Goal: Task Accomplishment & Management: Manage account settings

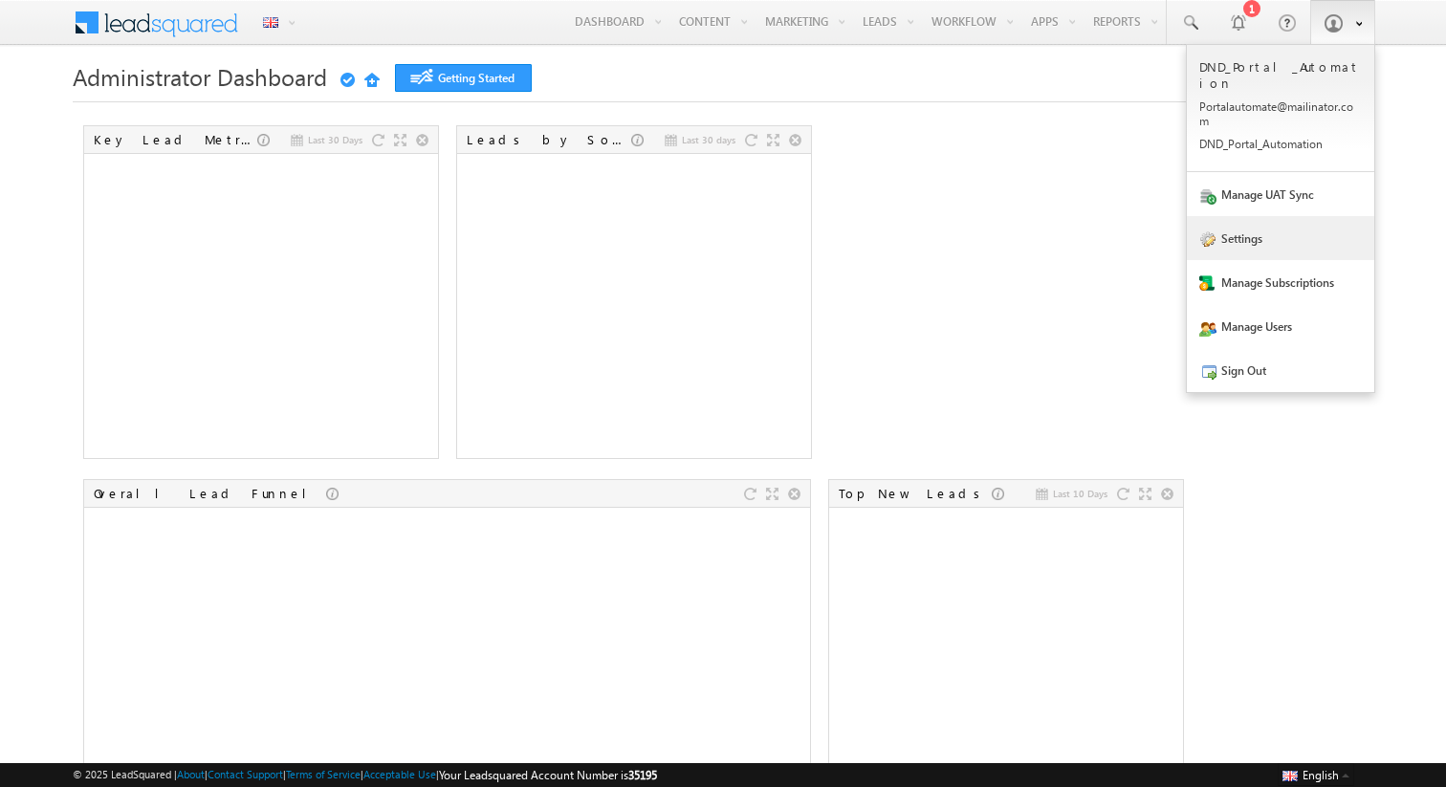
click at [1232, 233] on link "Settings" at bounding box center [1280, 238] width 187 height 44
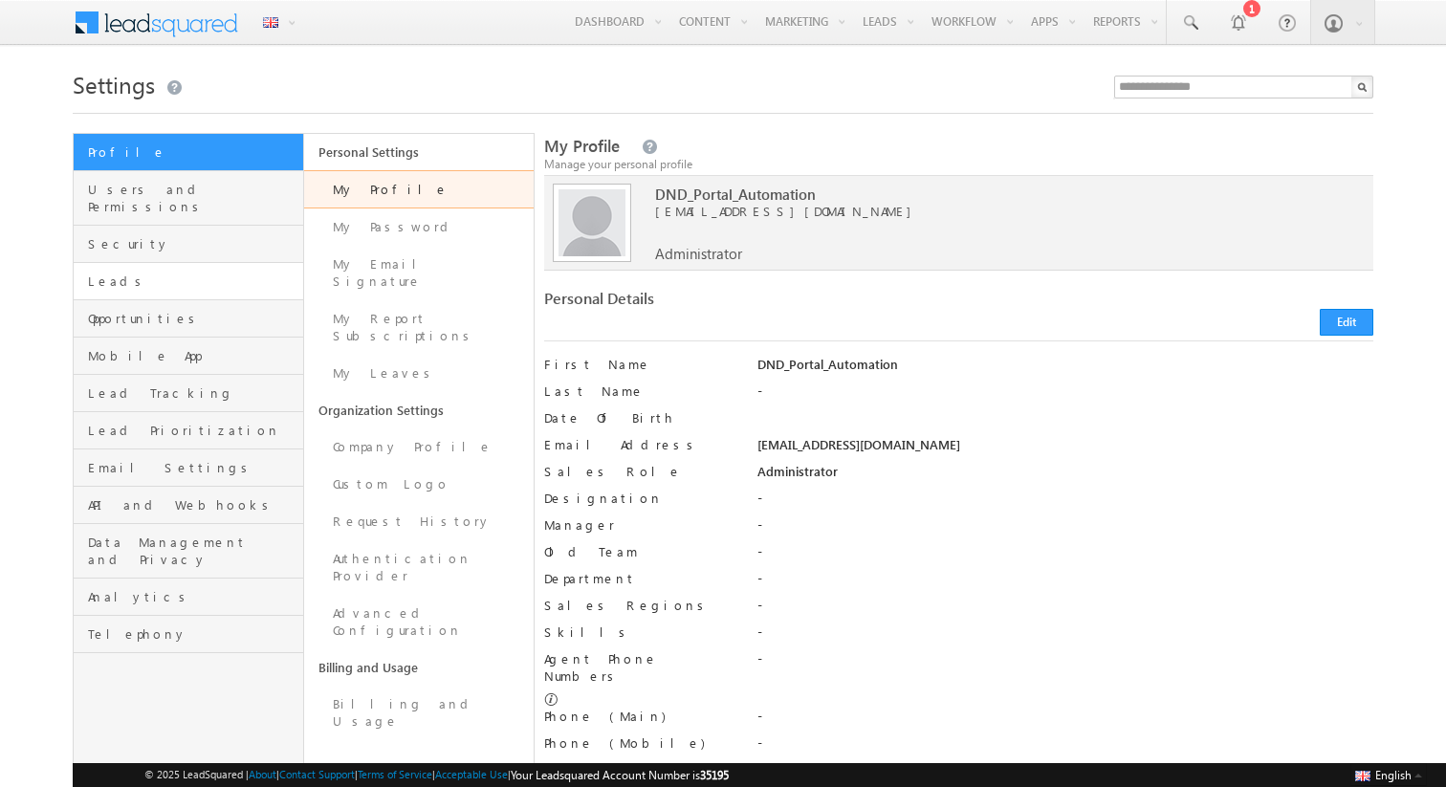
click at [111, 263] on link "Leads" at bounding box center [189, 281] width 230 height 37
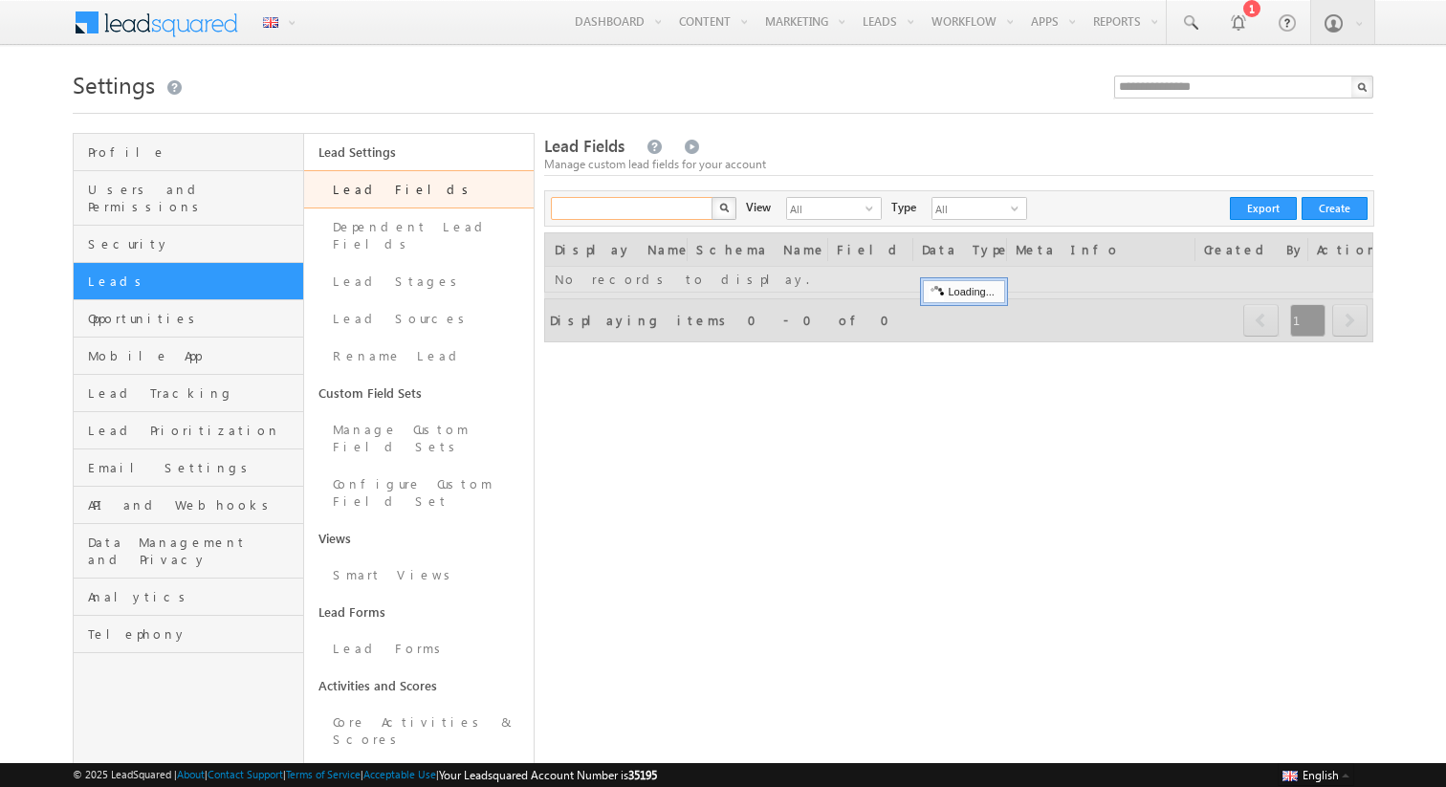
click at [664, 209] on input "text" at bounding box center [633, 208] width 164 height 23
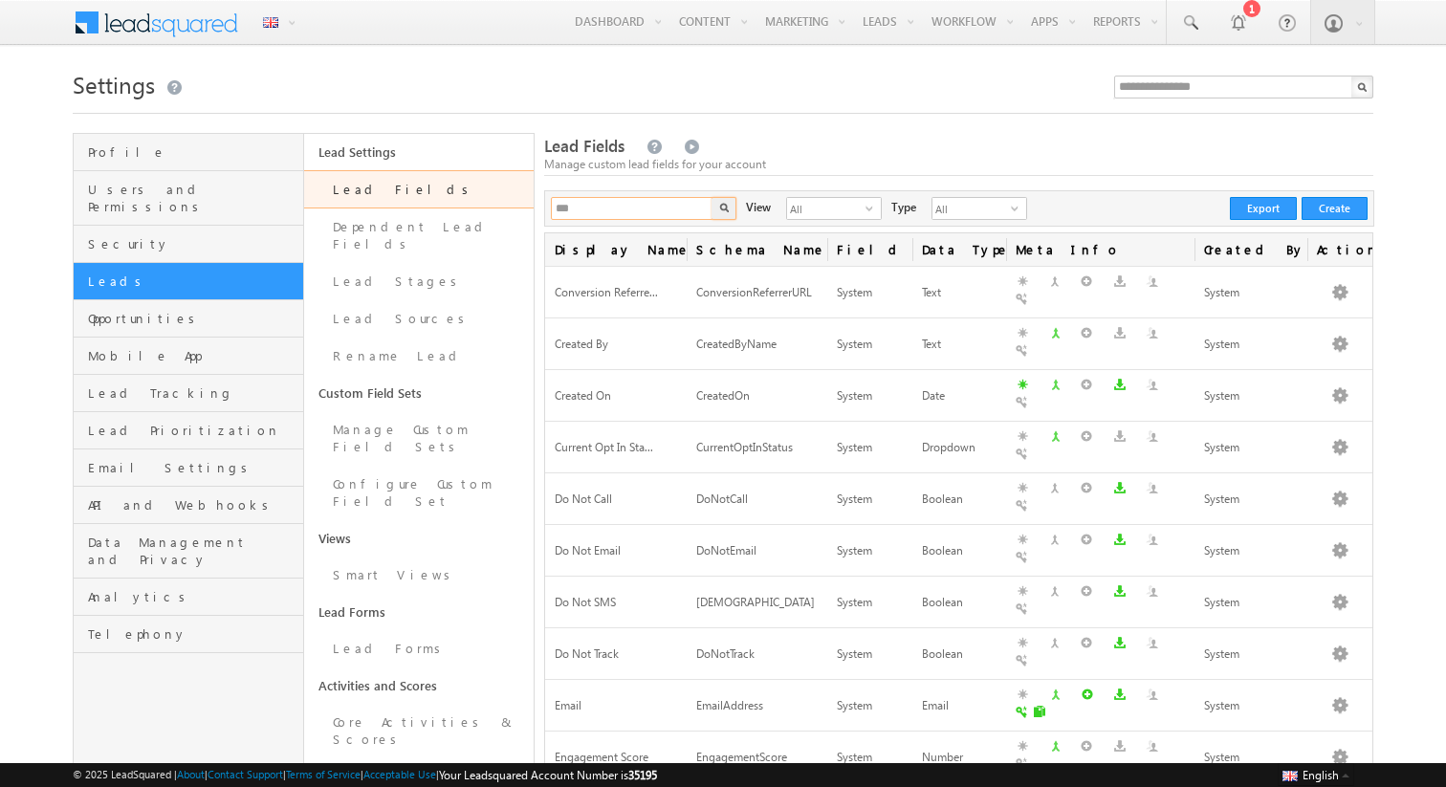
type input "***"
click at [712, 197] on button "button" at bounding box center [724, 208] width 25 height 23
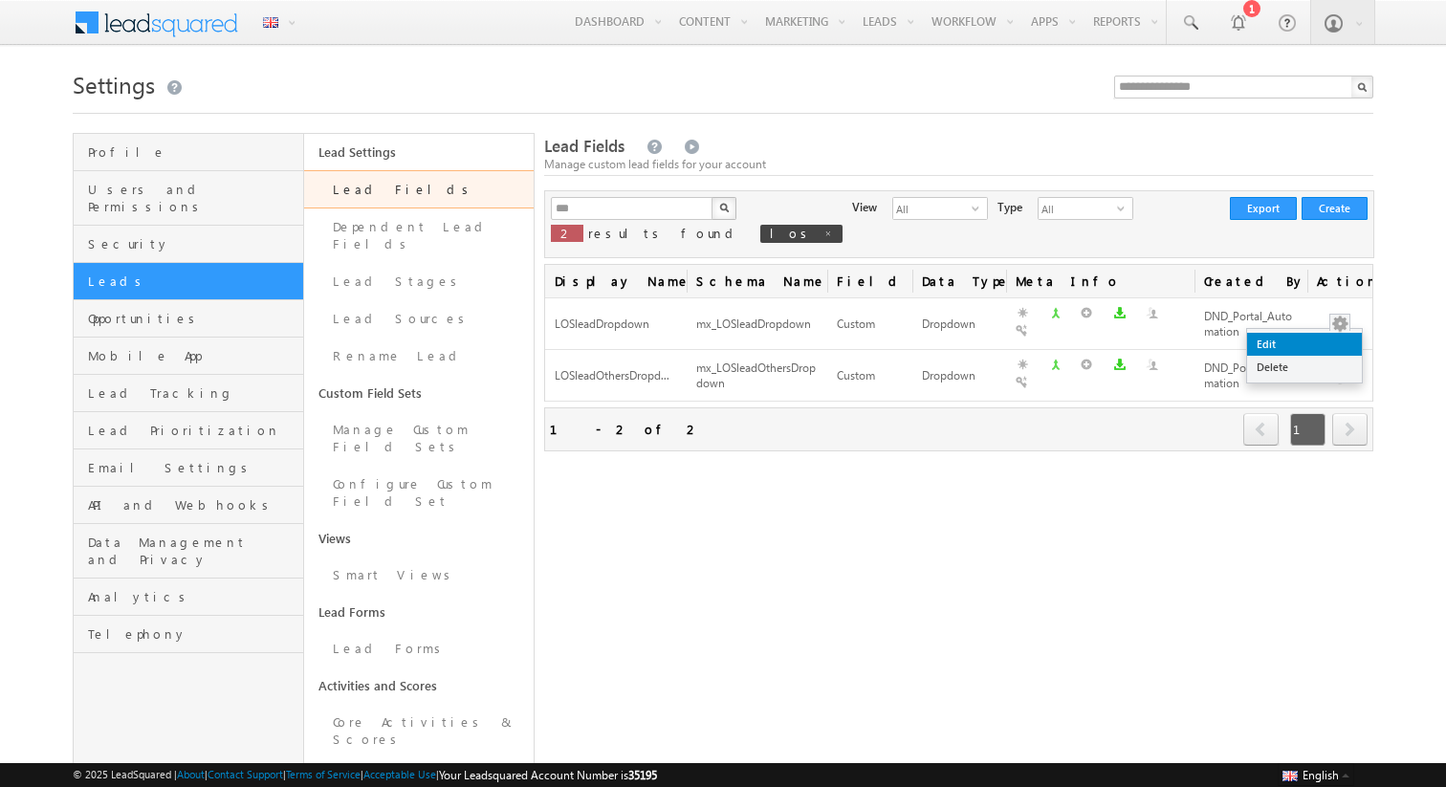
click at [1310, 340] on link "Edit" at bounding box center [1304, 344] width 115 height 23
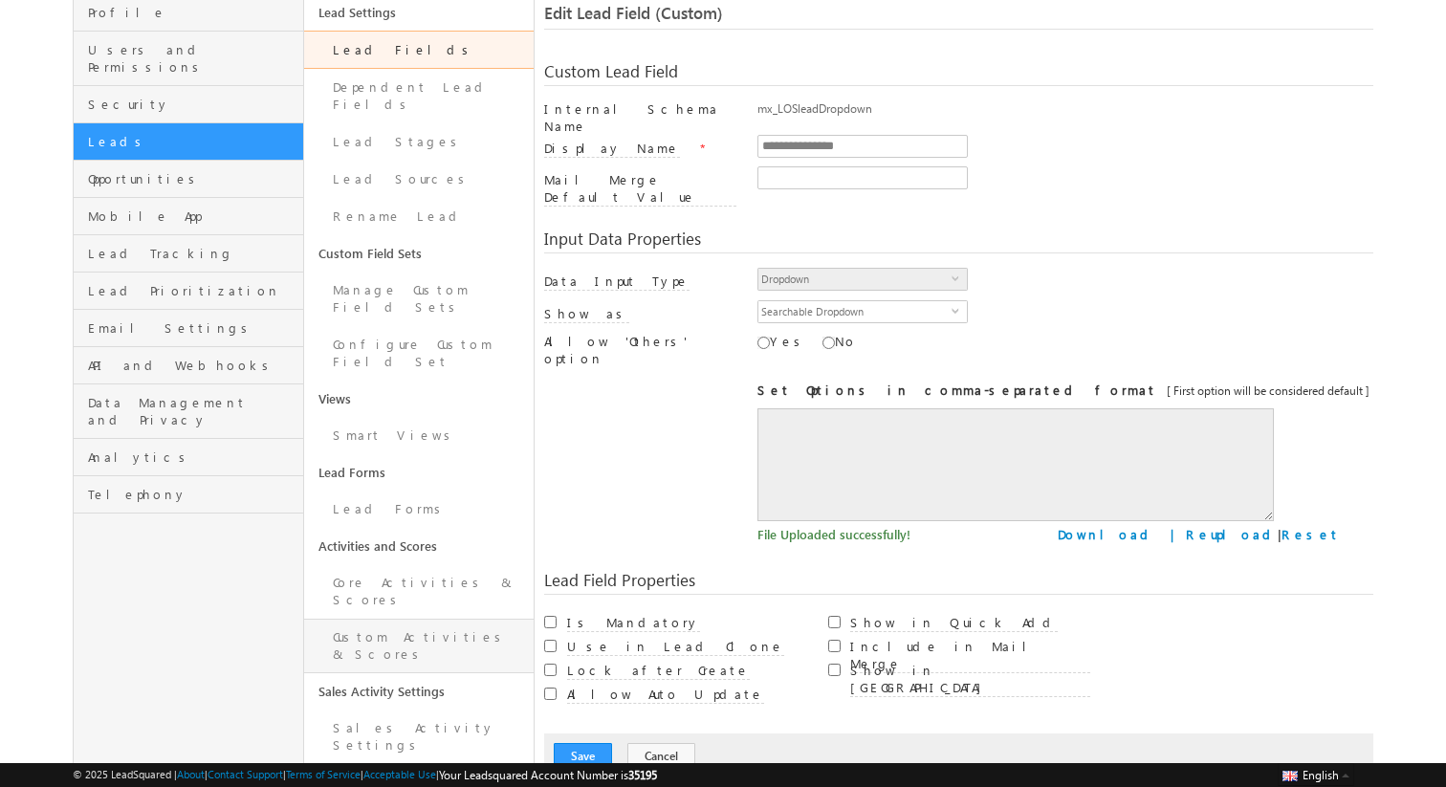
scroll to position [120, 0]
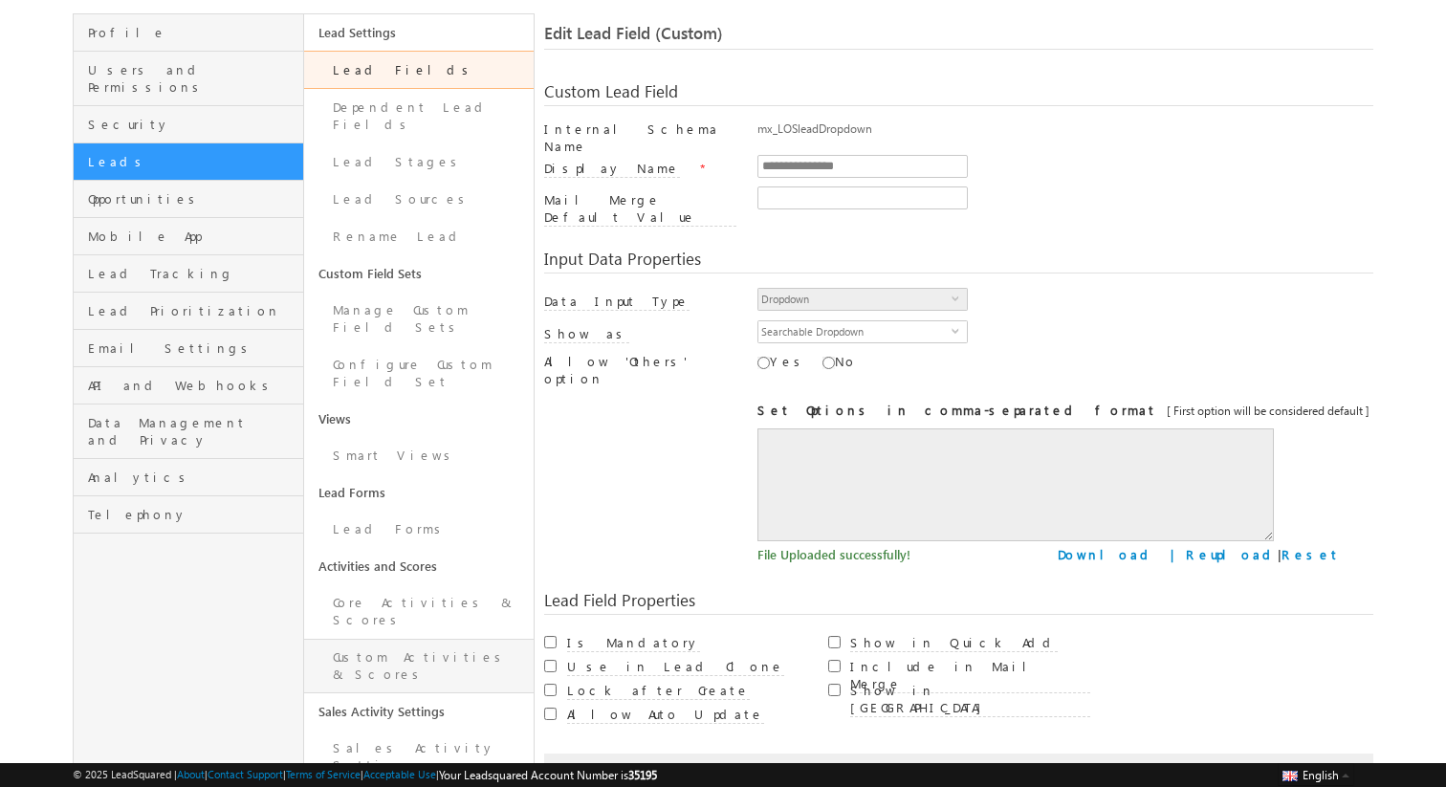
click at [370, 639] on link "Custom Activities & Scores" at bounding box center [419, 666] width 230 height 55
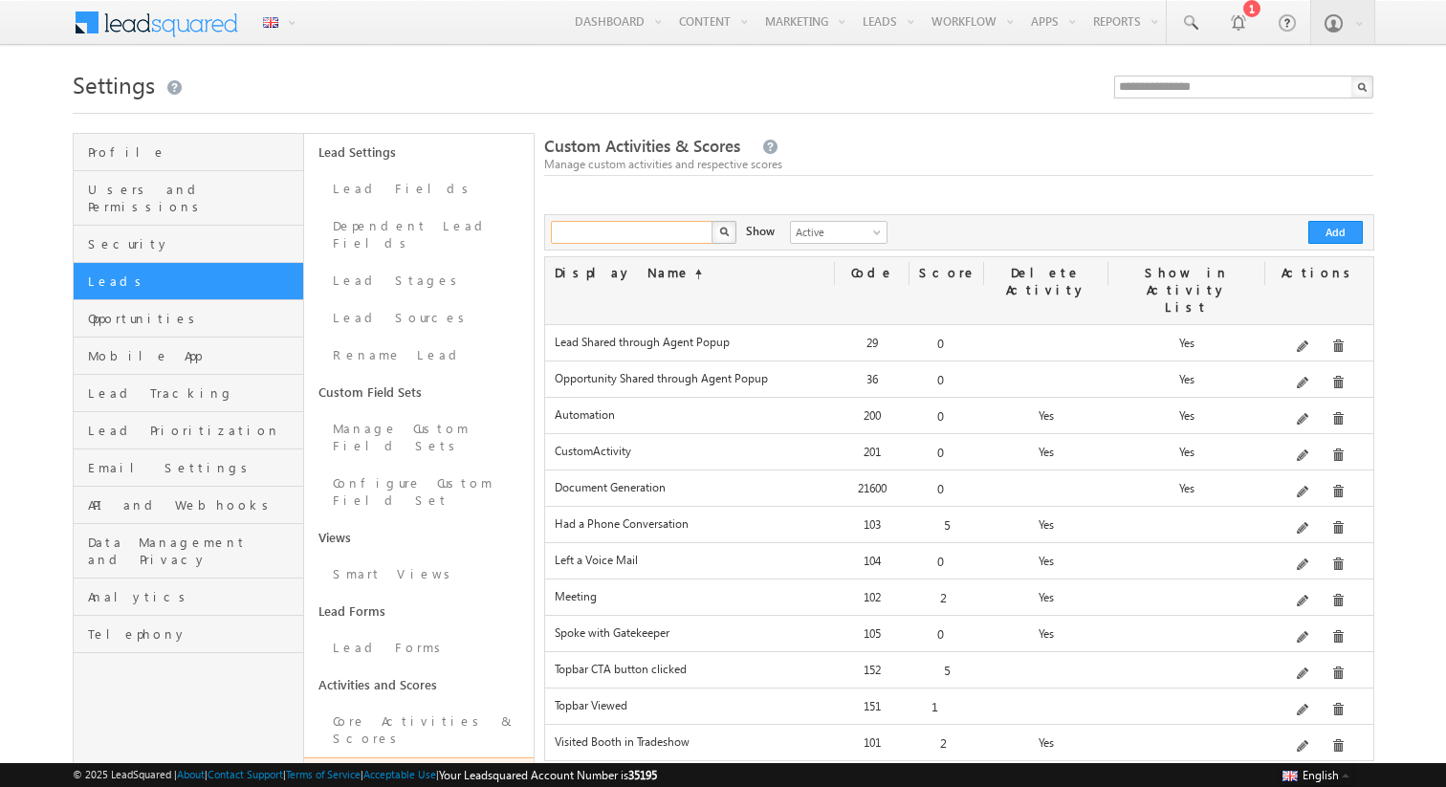
click at [606, 233] on input "text" at bounding box center [633, 232] width 164 height 23
type input "***"
click at [712, 221] on button "button" at bounding box center [724, 232] width 25 height 23
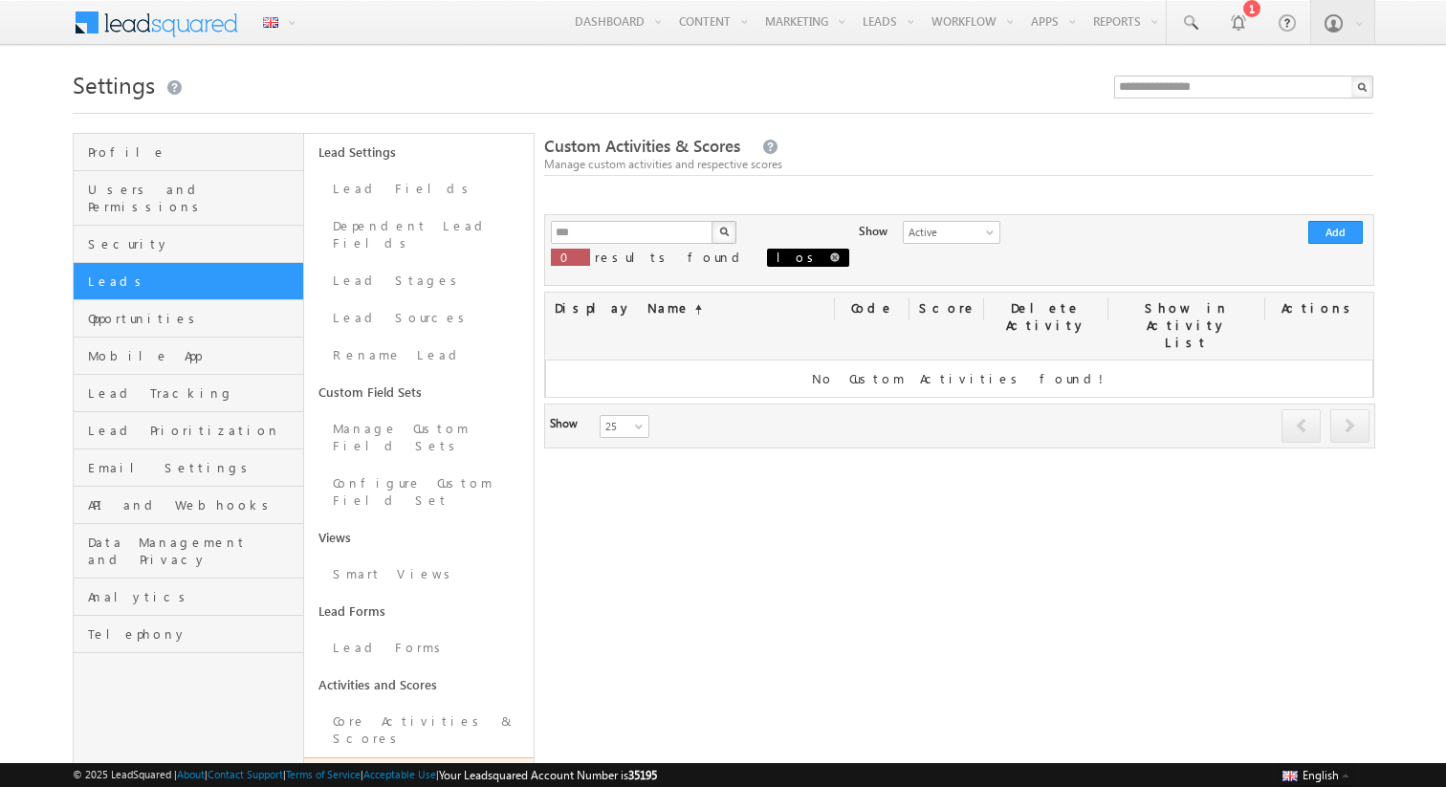
click at [830, 263] on link at bounding box center [835, 257] width 10 height 16
type input "**********"
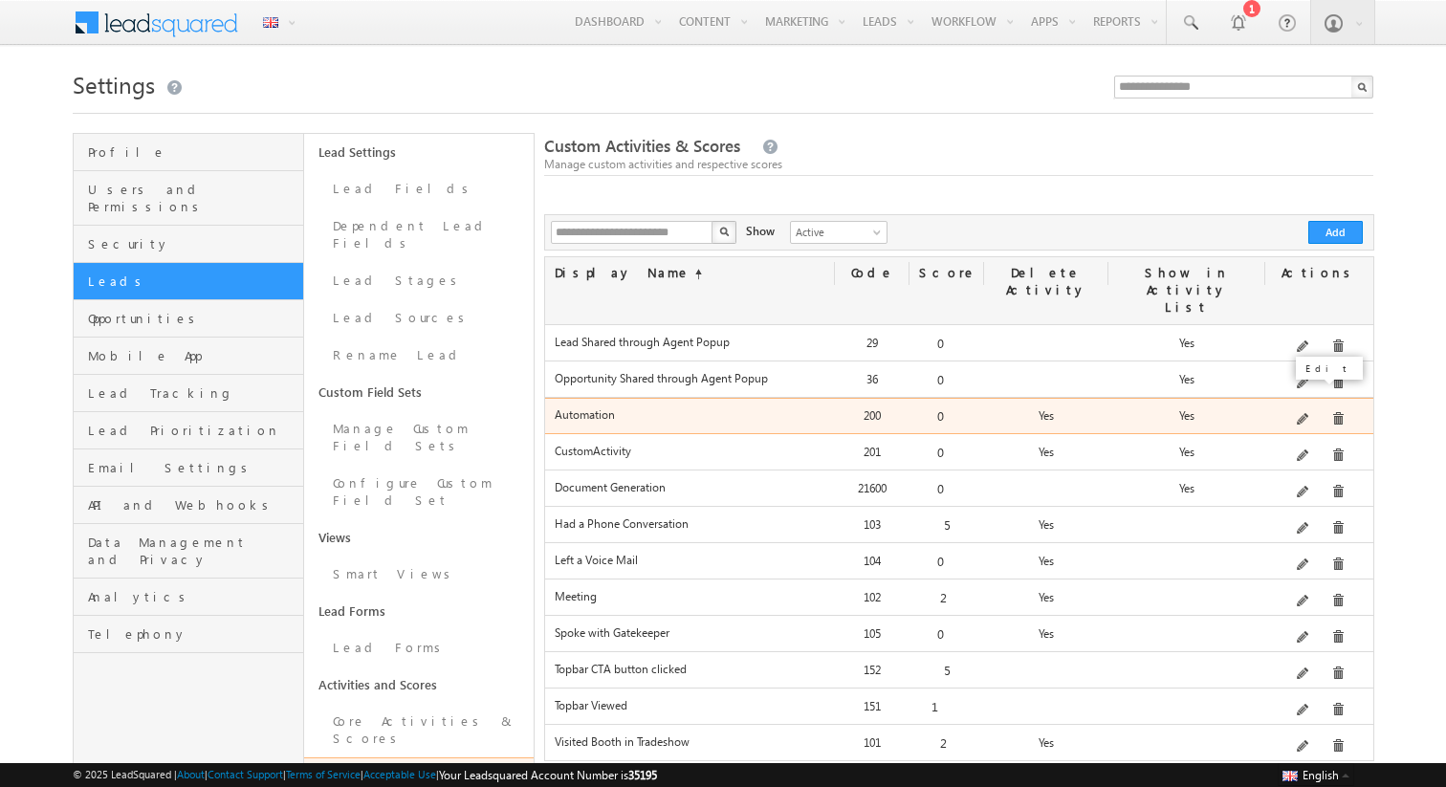
click at [1307, 413] on span at bounding box center [1304, 420] width 14 height 14
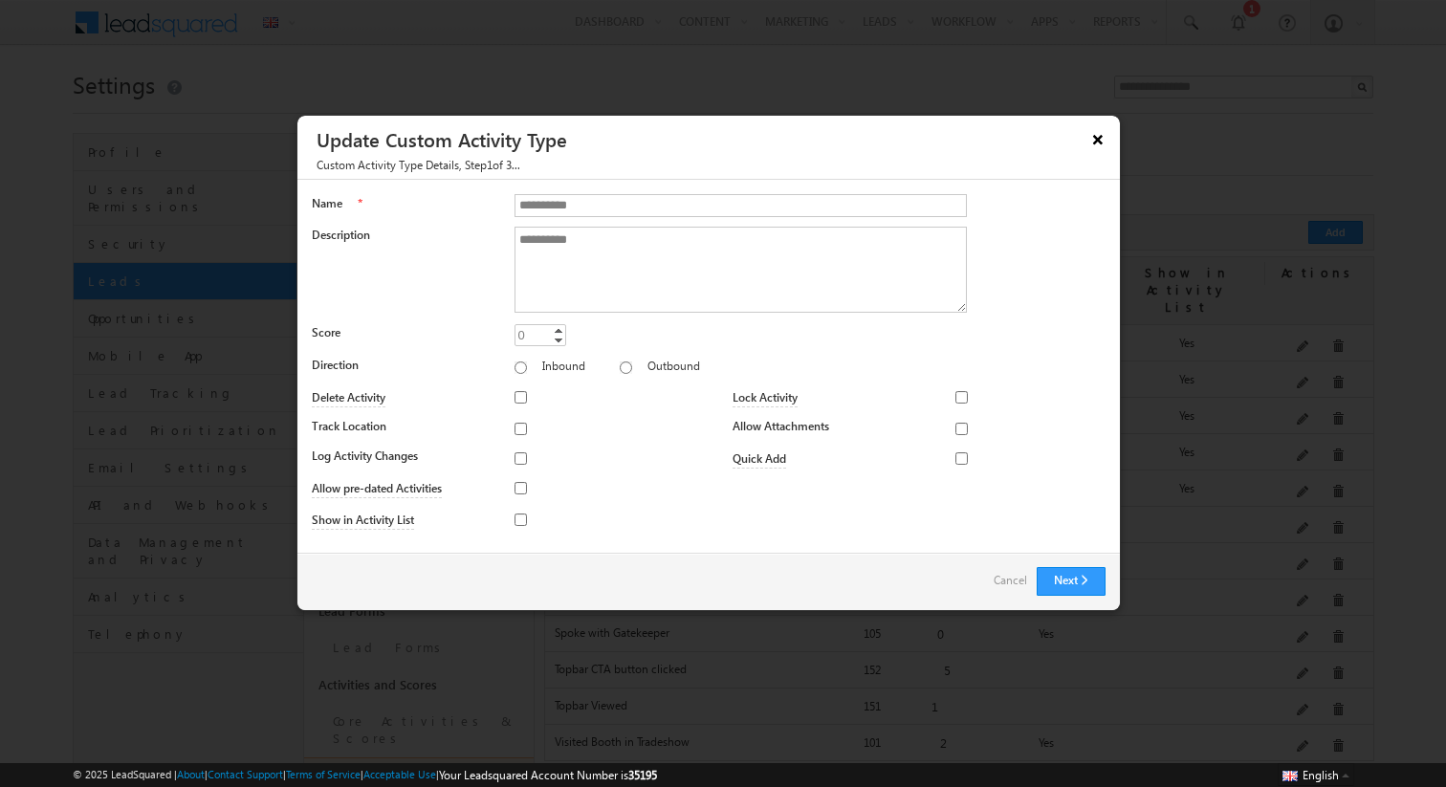
click at [1089, 141] on button "×" at bounding box center [1098, 138] width 31 height 33
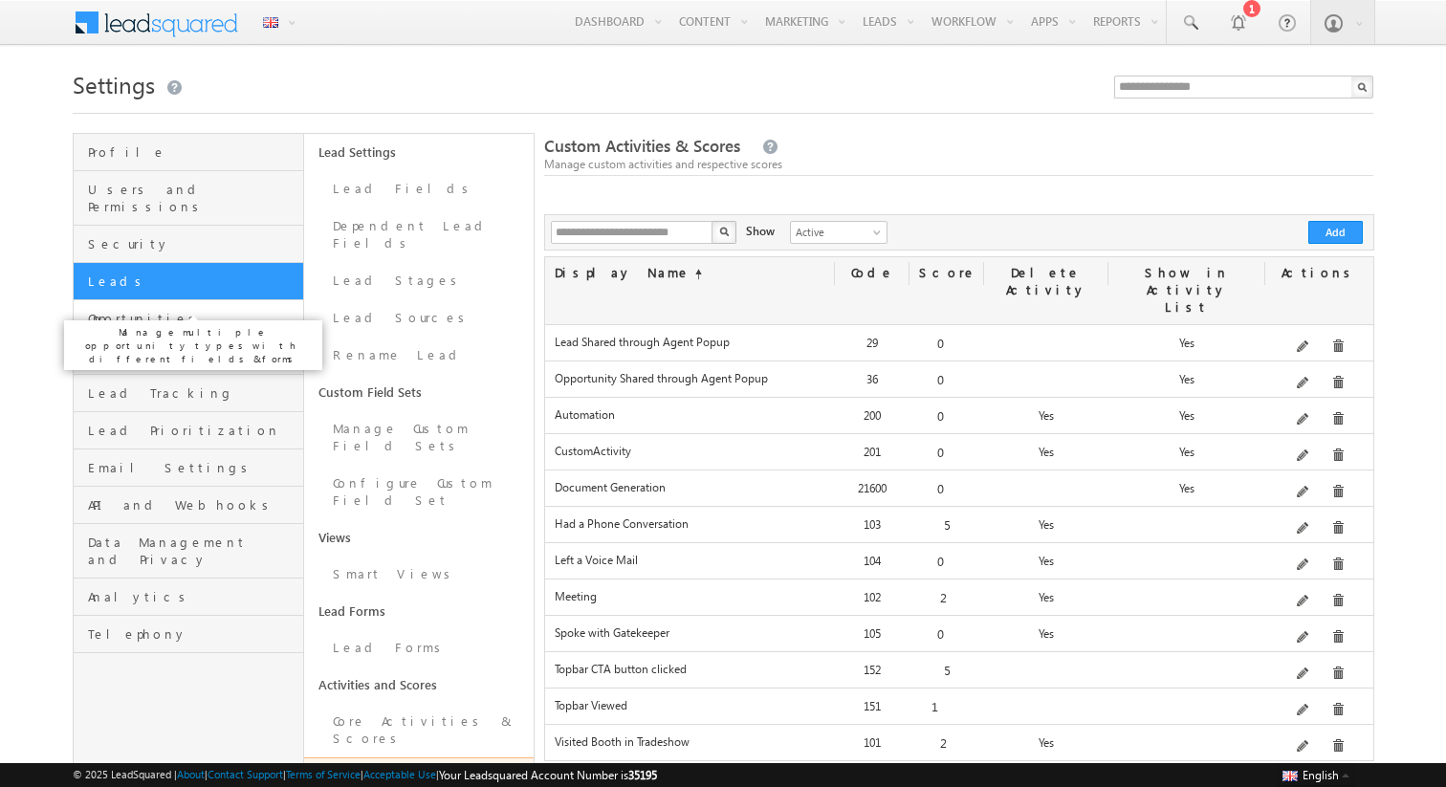
click at [113, 310] on span "Opportunities" at bounding box center [193, 318] width 210 height 17
click at [582, 213] on div at bounding box center [958, 202] width 829 height 24
click at [574, 234] on input "text" at bounding box center [633, 232] width 164 height 23
type input "***"
click at [712, 221] on button "button" at bounding box center [724, 232] width 25 height 23
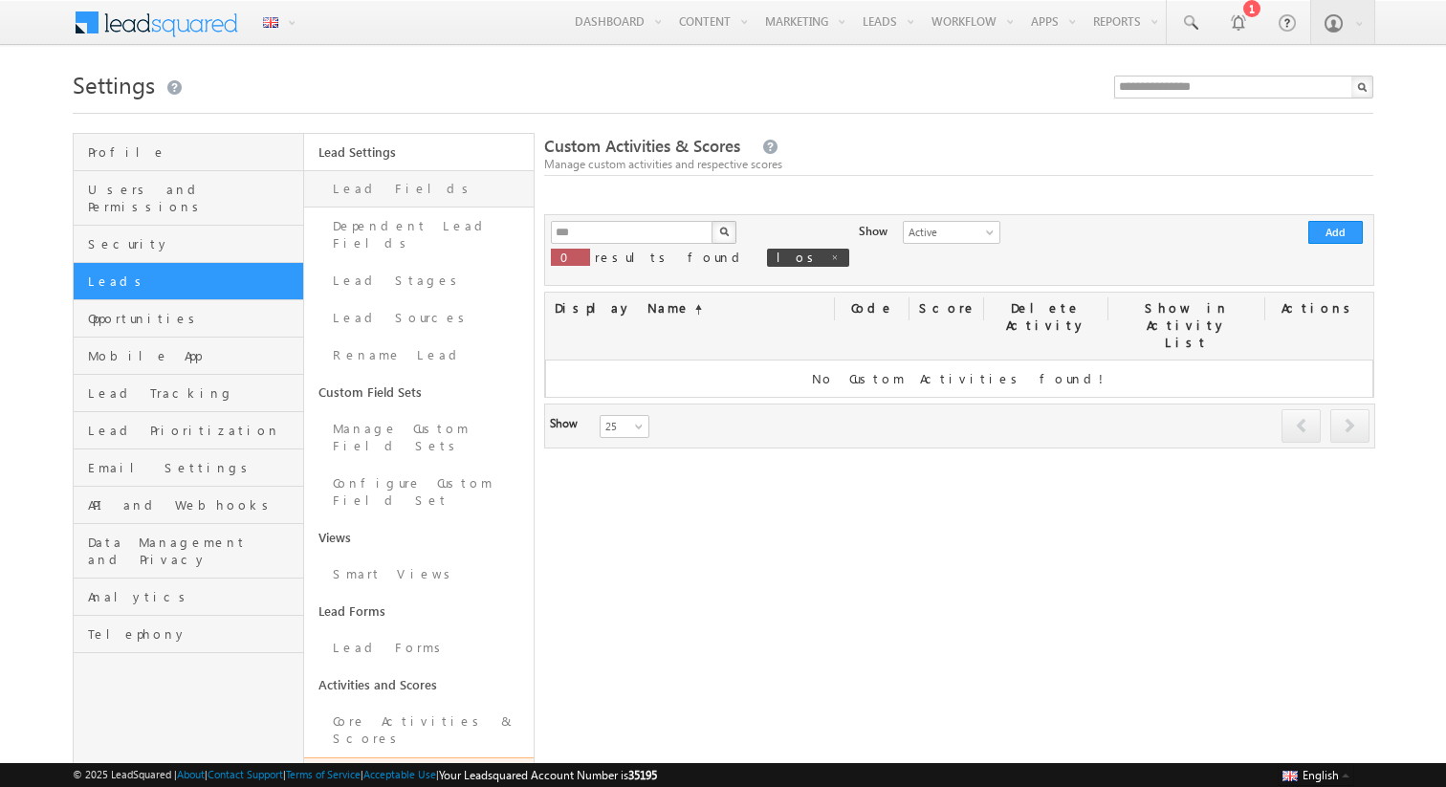
click at [401, 206] on link "Lead Fields" at bounding box center [419, 188] width 230 height 37
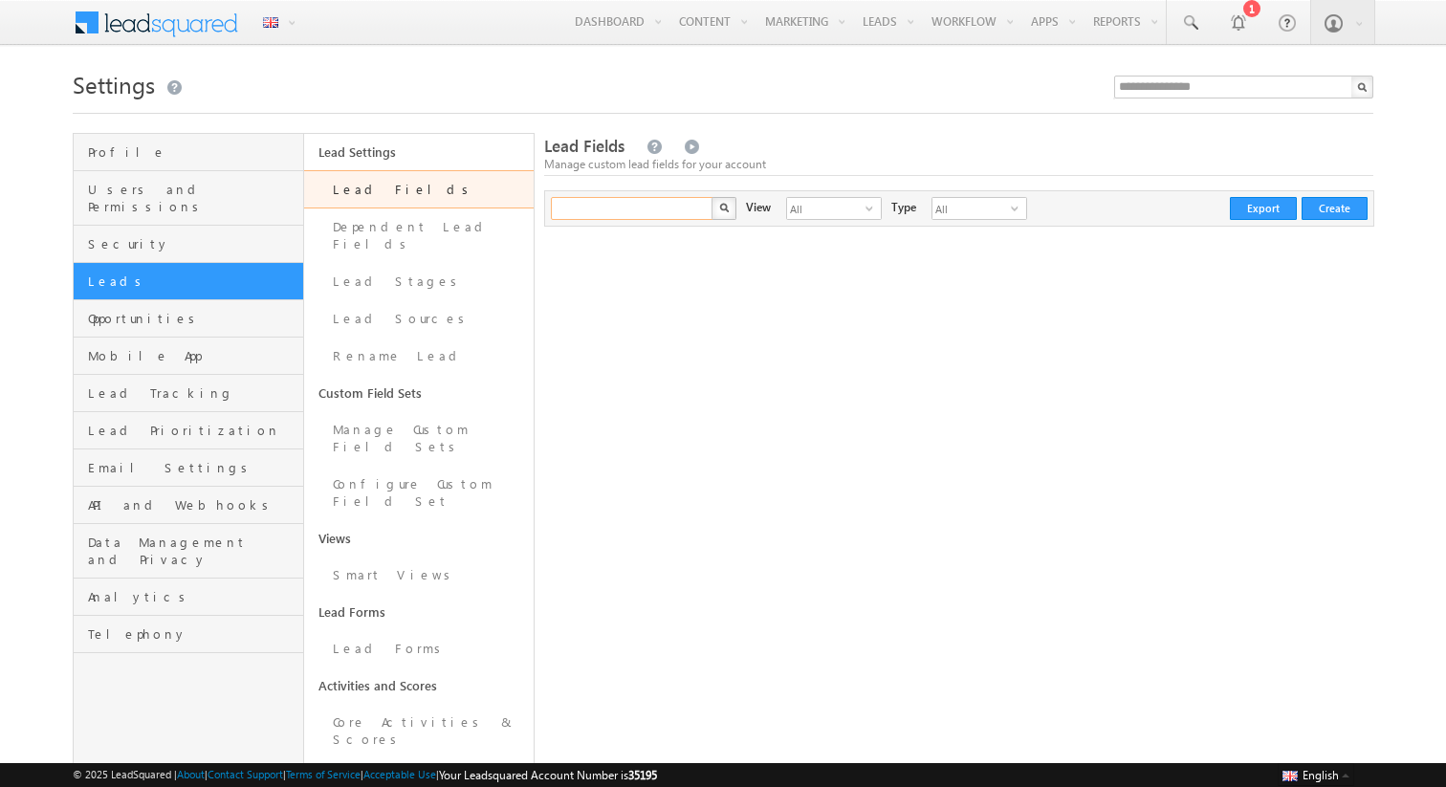
click at [630, 216] on input "text" at bounding box center [633, 208] width 164 height 23
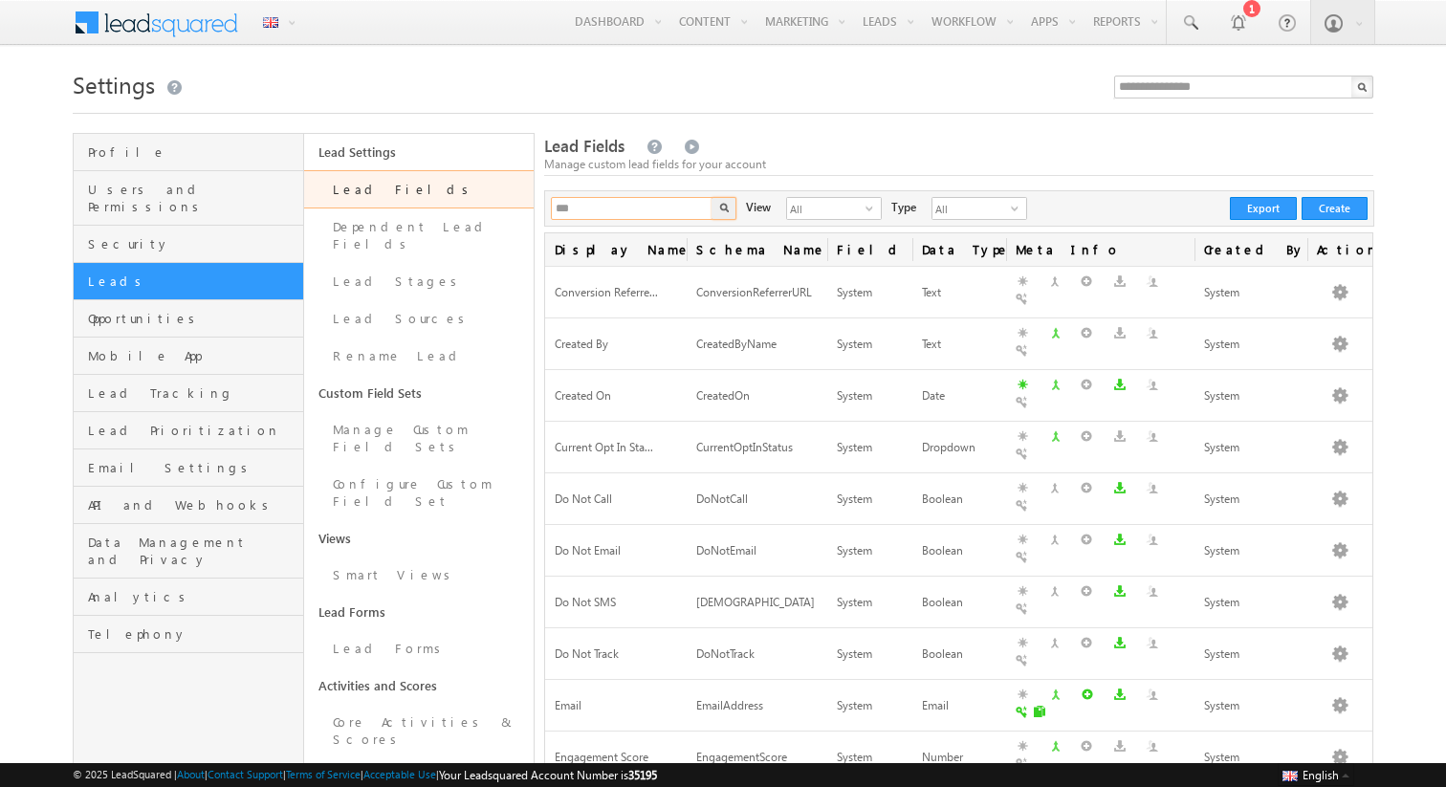
type input "***"
click at [712, 197] on button "button" at bounding box center [724, 208] width 25 height 23
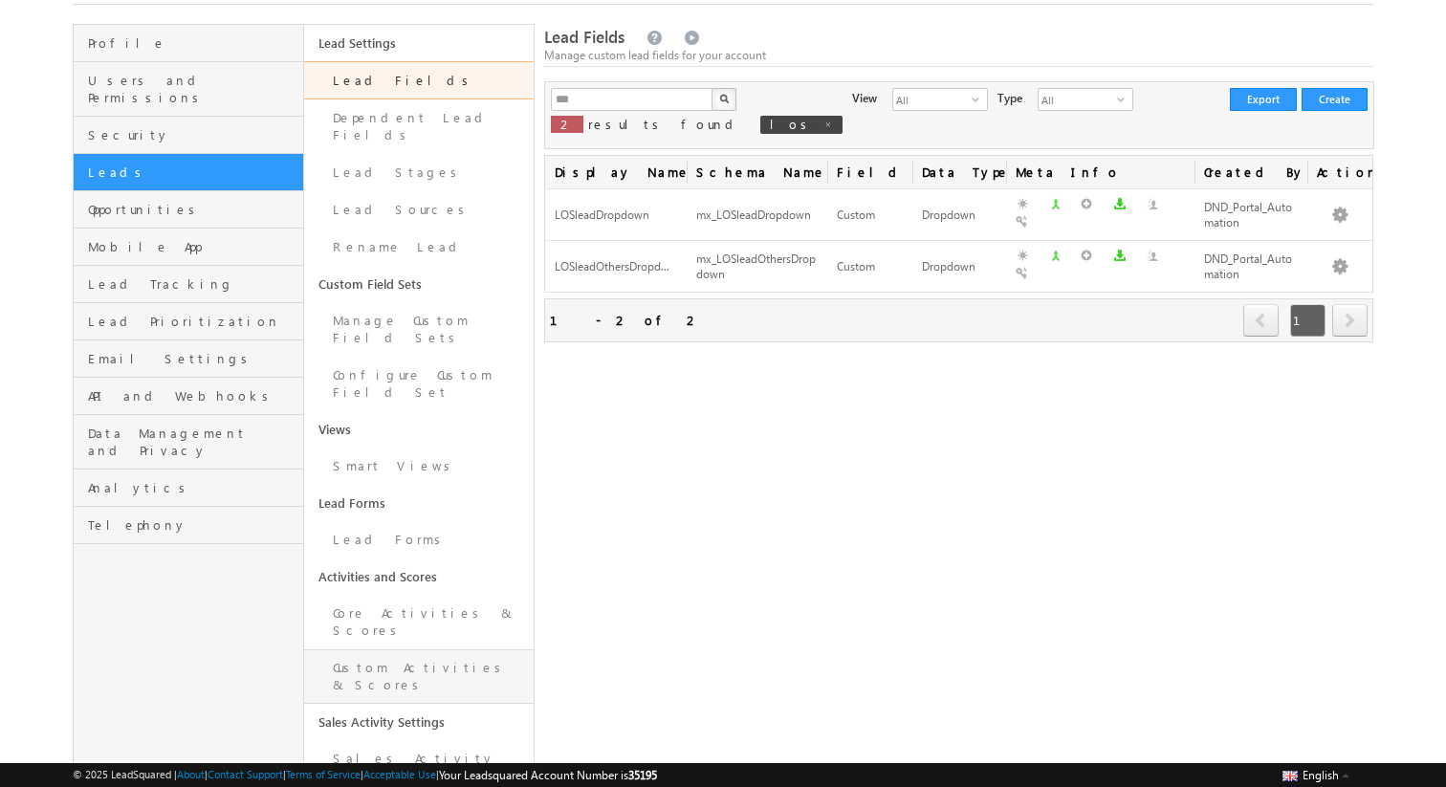
scroll to position [124, 0]
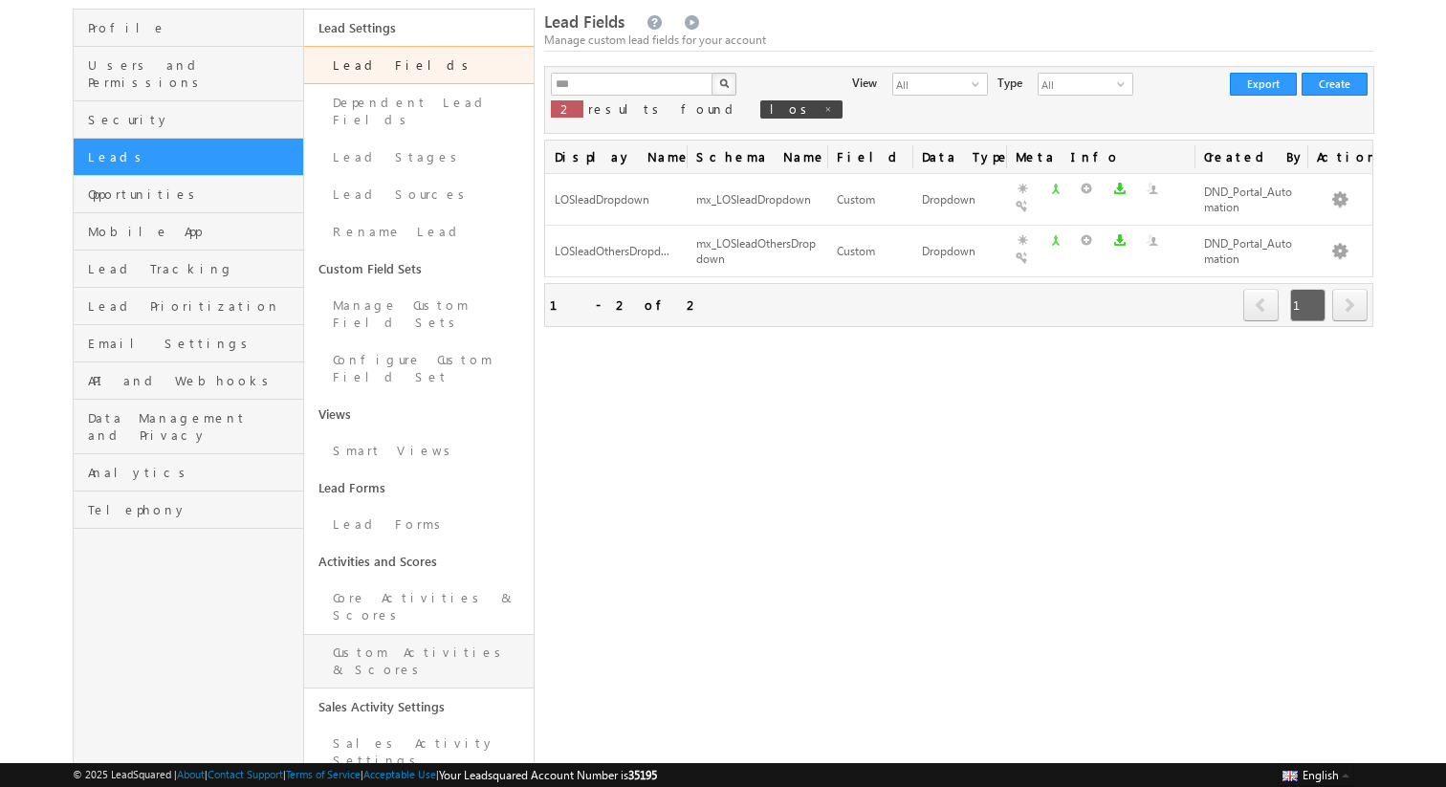
click at [379, 634] on link "Custom Activities & Scores" at bounding box center [419, 661] width 230 height 55
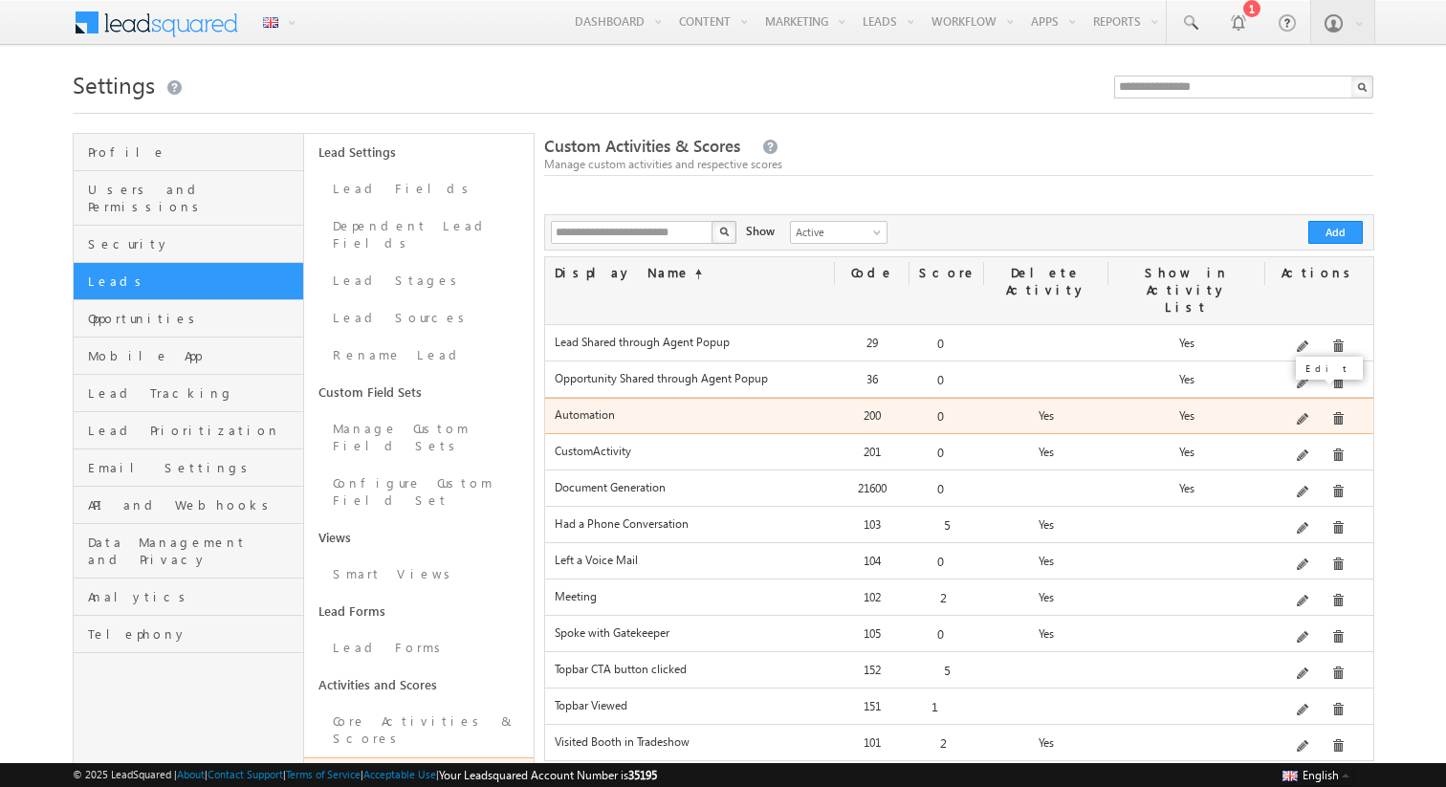
click at [1305, 413] on span at bounding box center [1304, 420] width 14 height 14
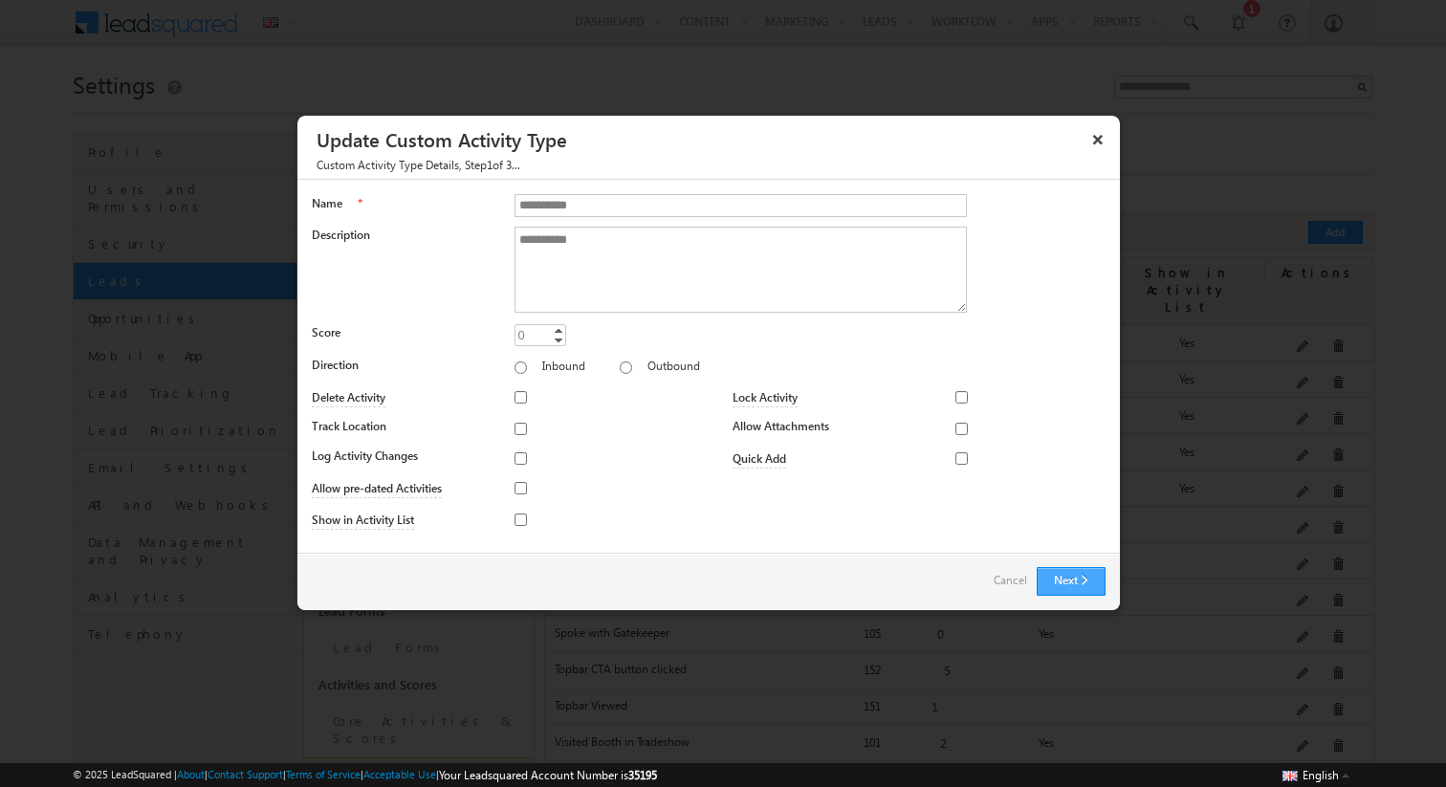
click at [1057, 577] on button "Next" at bounding box center [1071, 581] width 69 height 29
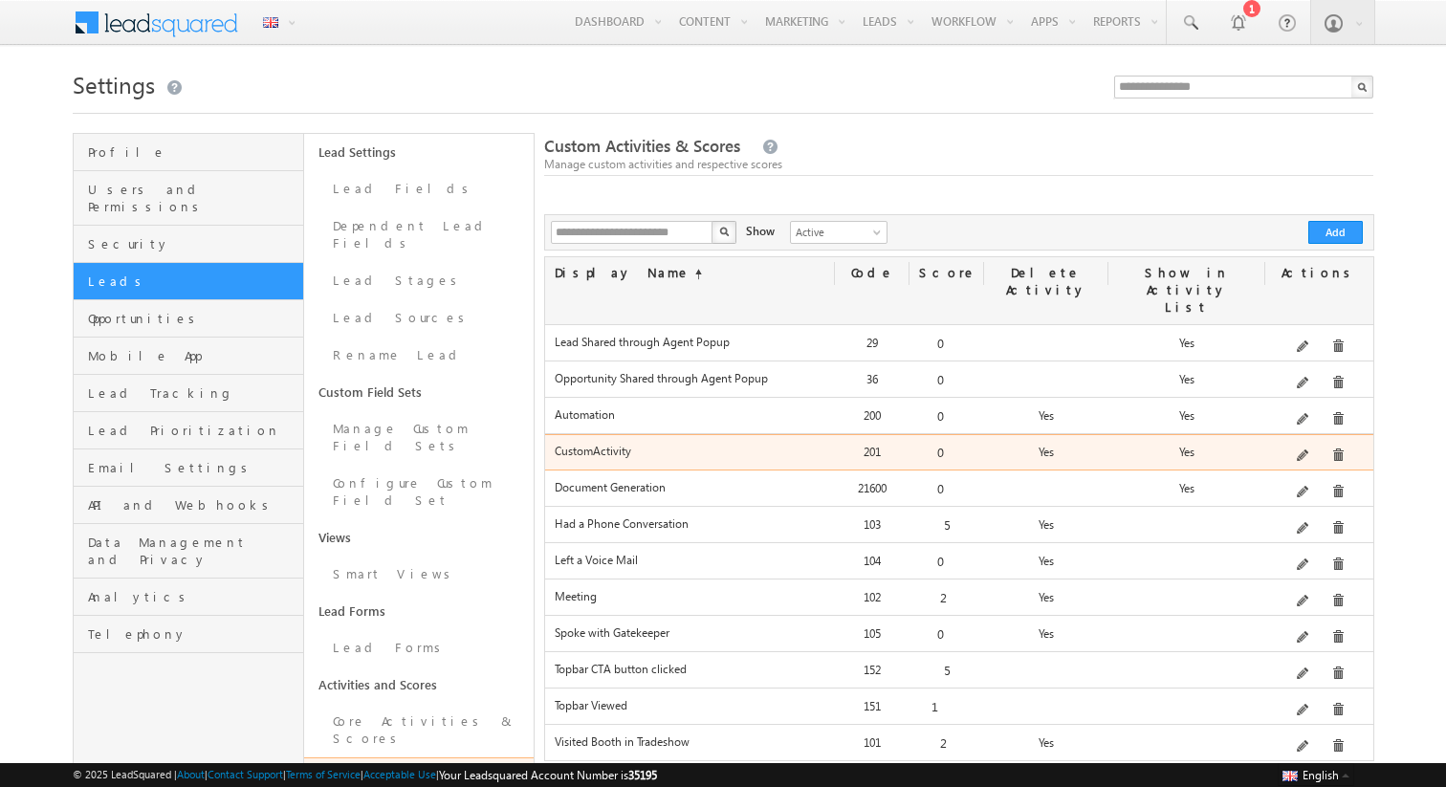
click at [1304, 450] on span at bounding box center [1304, 457] width 14 height 14
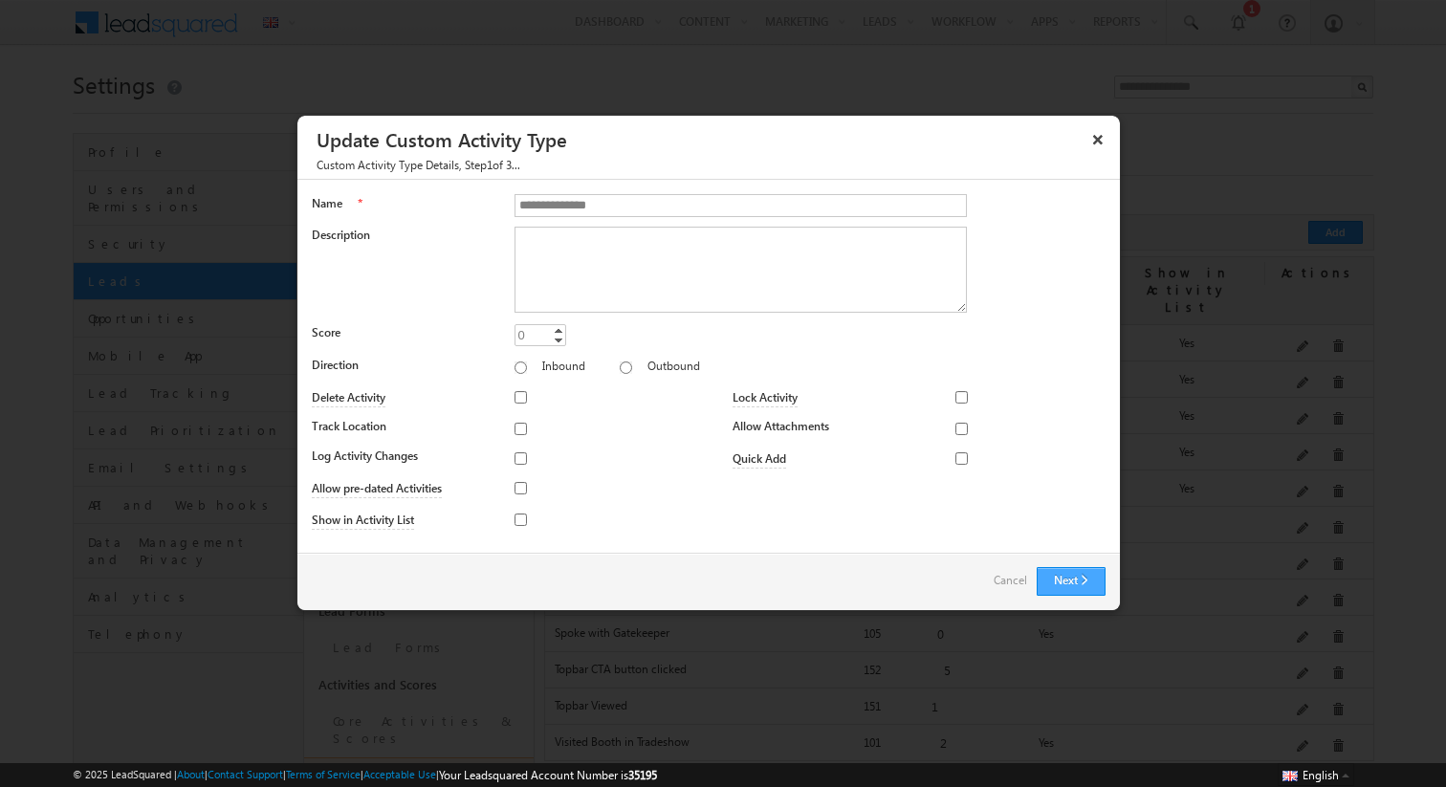
click at [1050, 581] on button "Next" at bounding box center [1071, 581] width 69 height 29
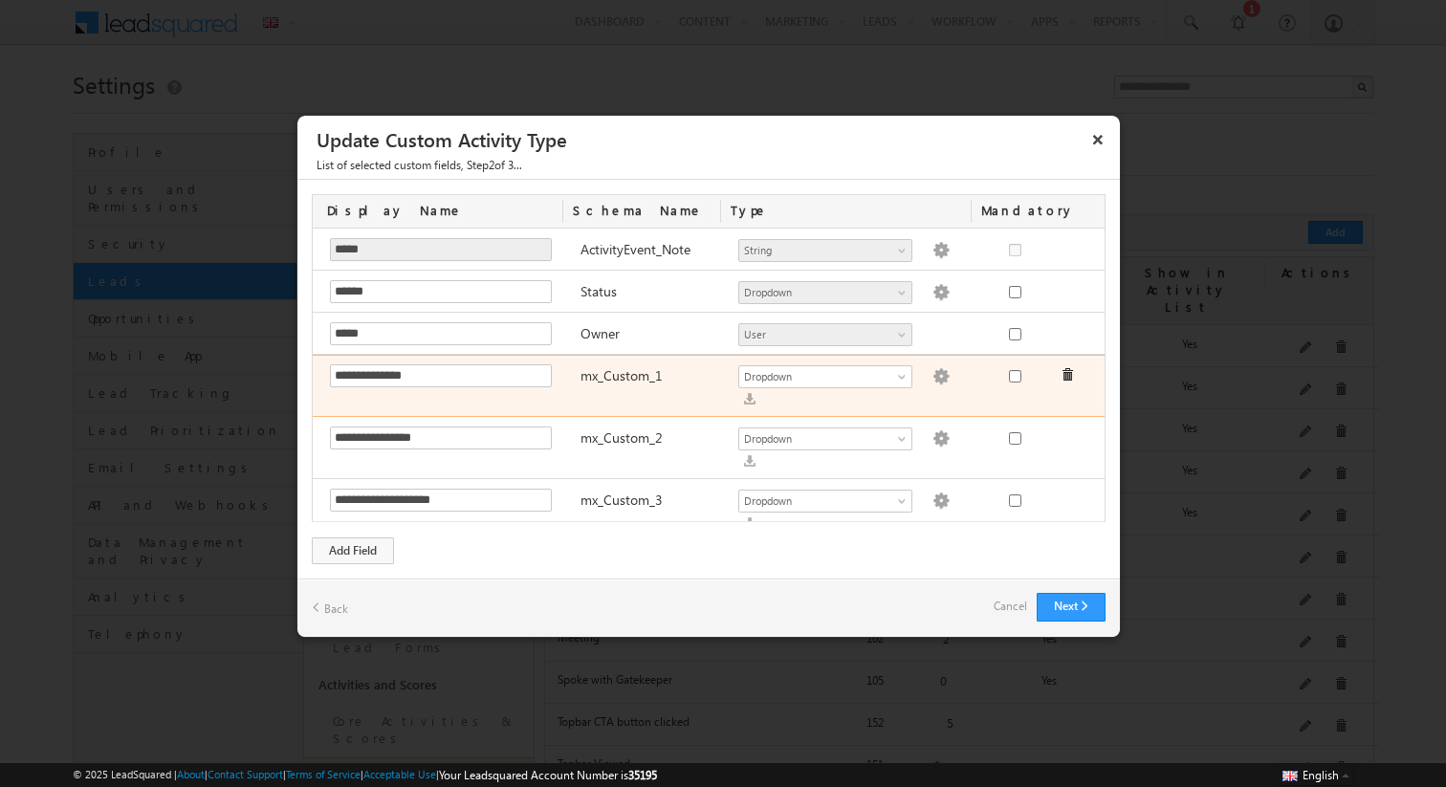
scroll to position [1, 0]
click at [487, 361] on div "**********" at bounding box center [712, 385] width 798 height 62
click at [473, 364] on input "**********" at bounding box center [441, 374] width 222 height 23
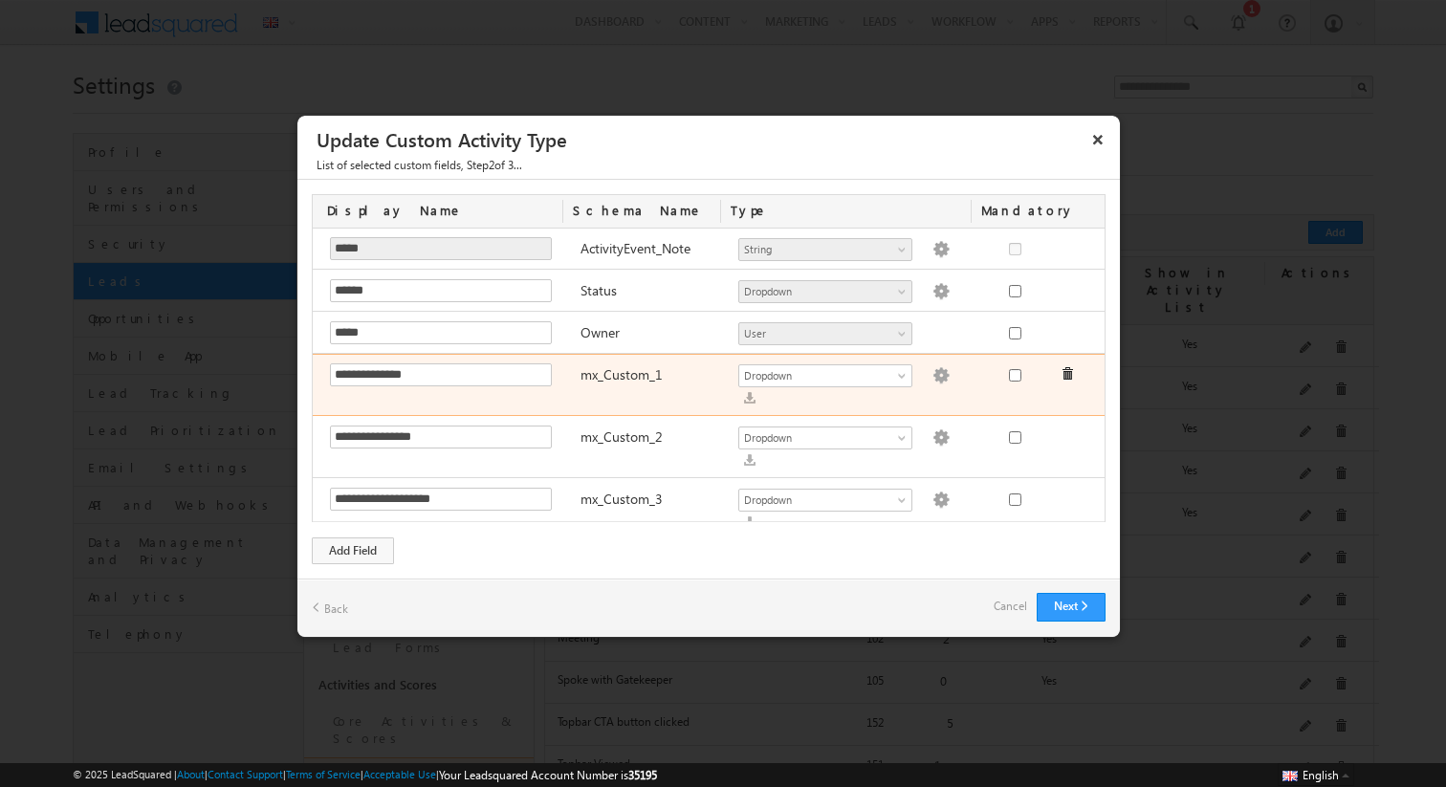
click at [932, 379] on img at bounding box center [940, 375] width 17 height 17
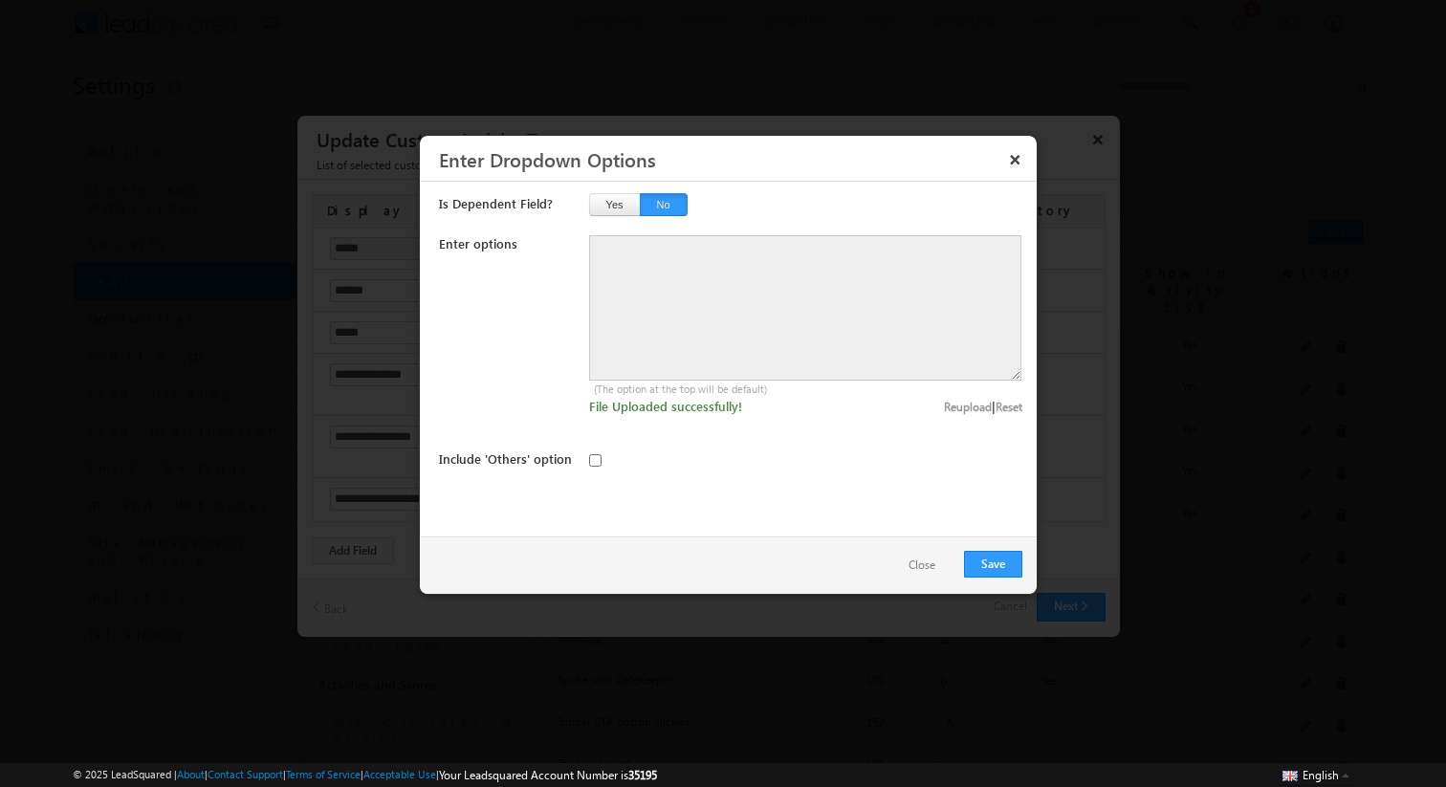
click at [669, 445] on div "Enter options (The option at the top will be default) Click here to import a CS…" at bounding box center [730, 378] width 583 height 287
click at [919, 561] on button "Close" at bounding box center [921, 566] width 65 height 28
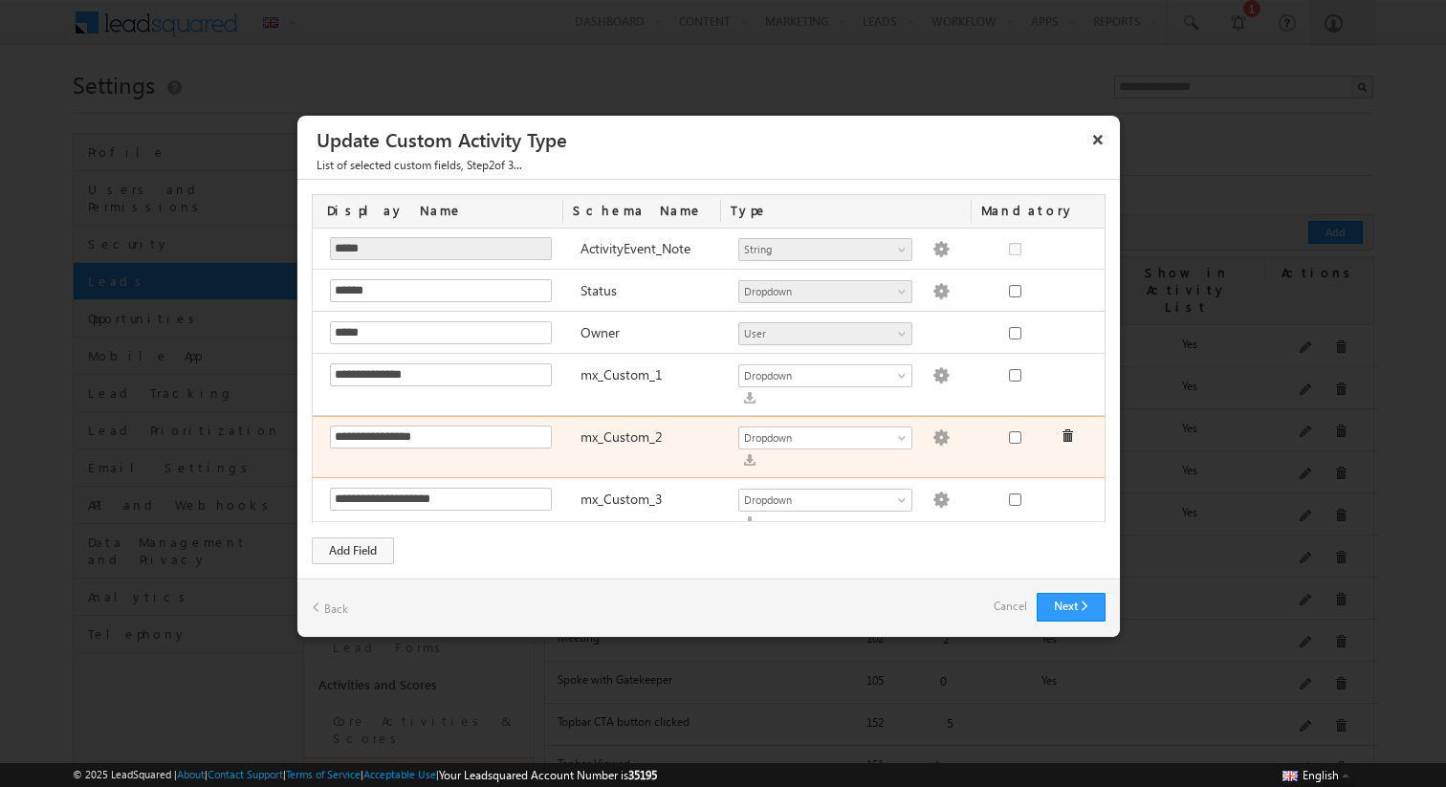
click at [932, 429] on img at bounding box center [940, 437] width 17 height 17
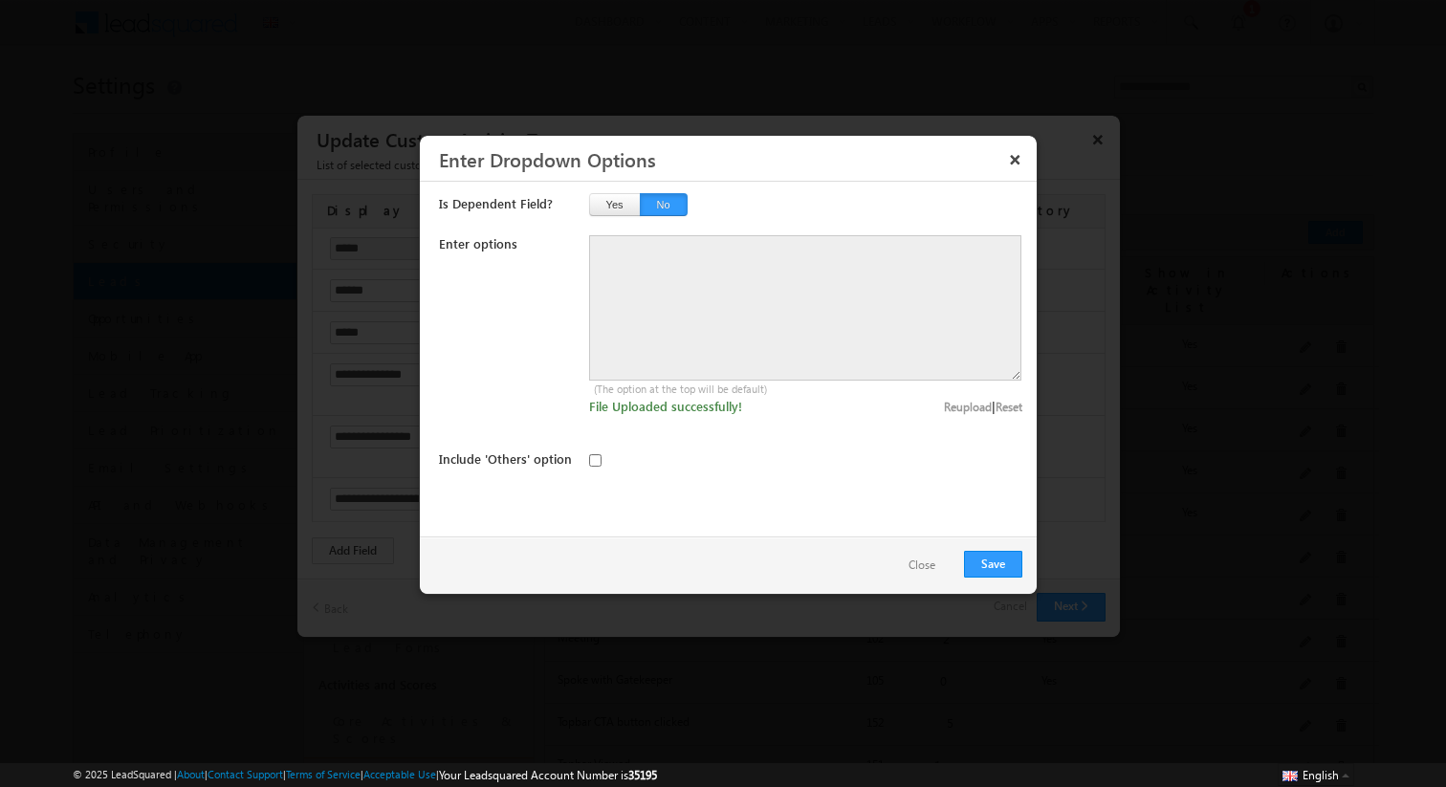
click at [922, 563] on button "Close" at bounding box center [921, 566] width 65 height 28
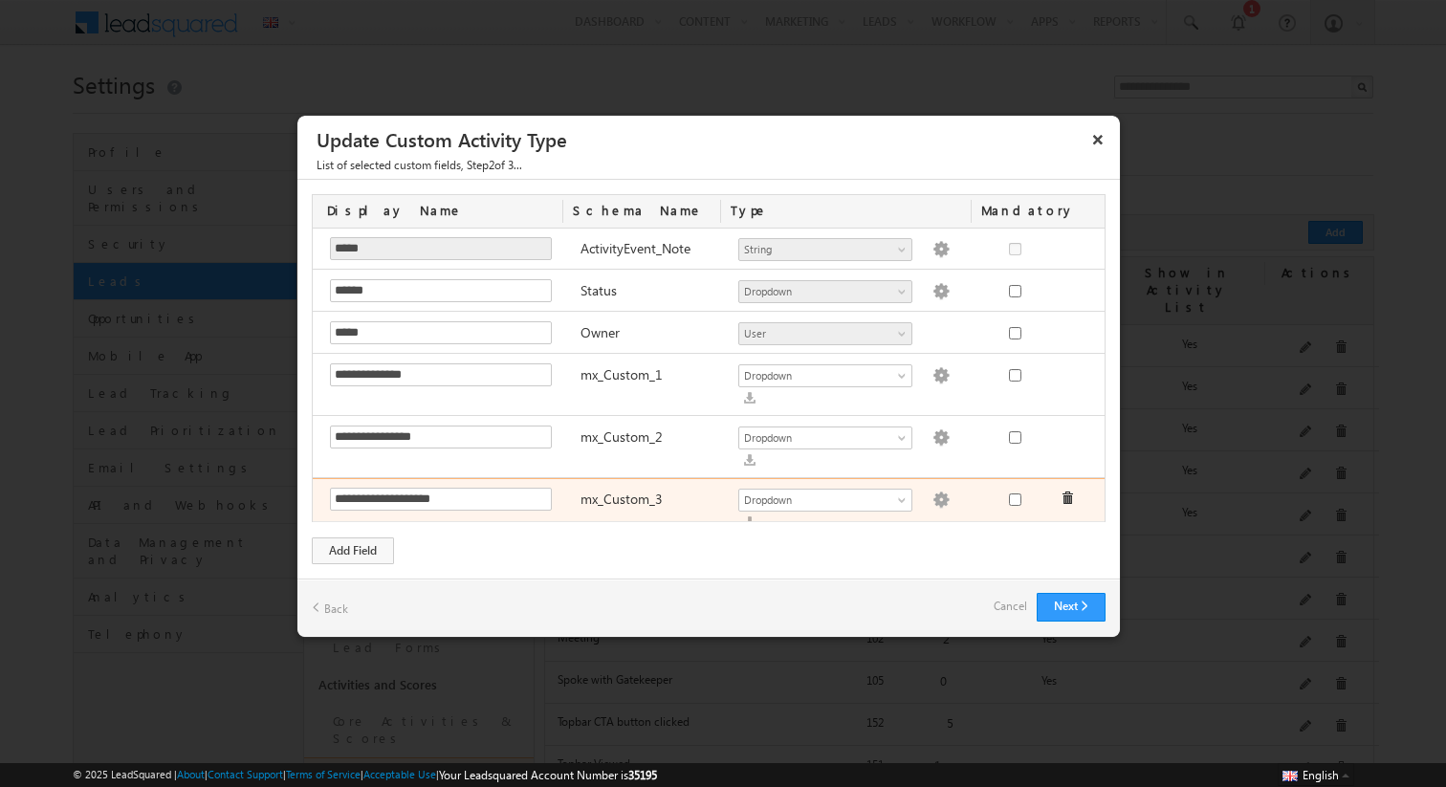
click at [932, 492] on img at bounding box center [940, 500] width 17 height 17
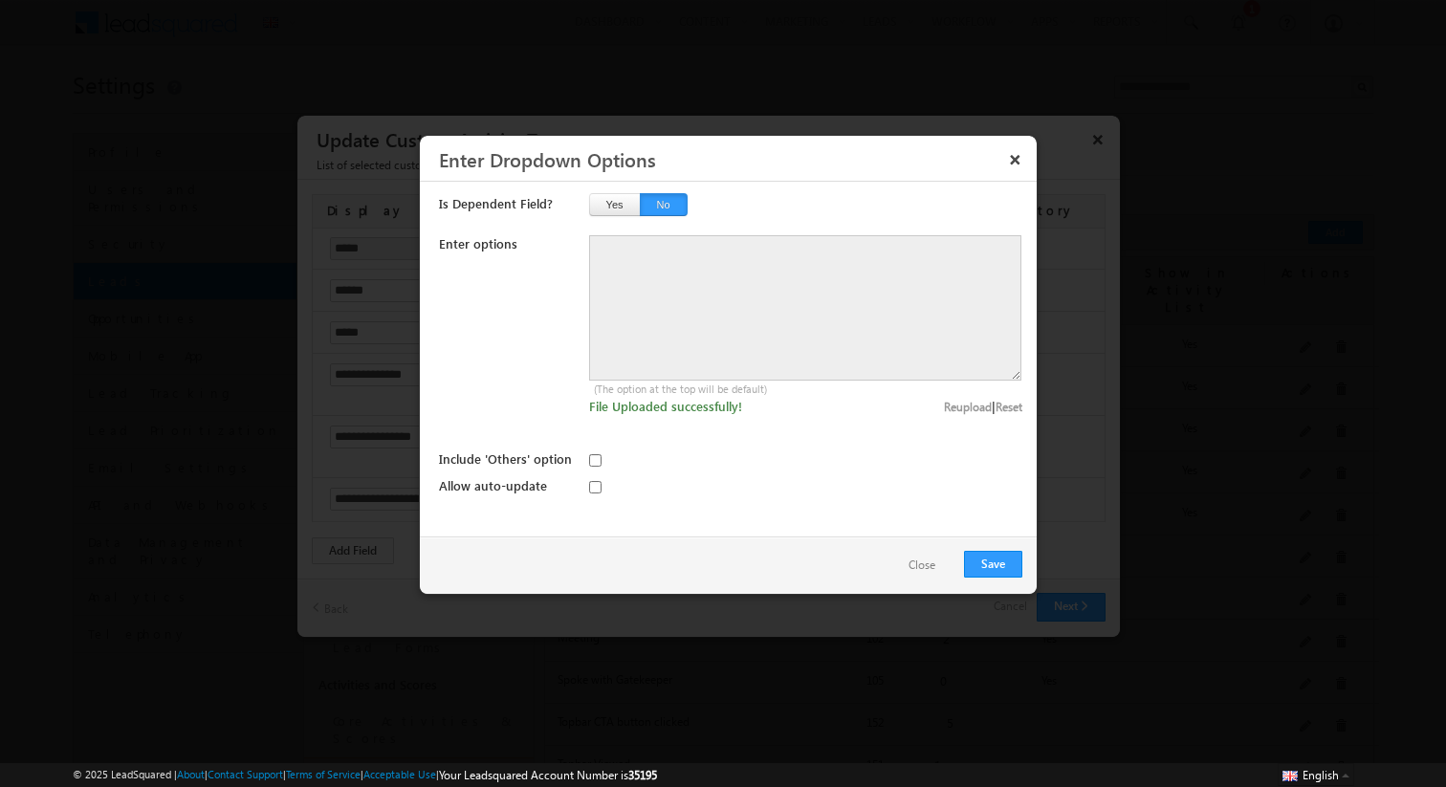
click at [928, 562] on button "Close" at bounding box center [921, 566] width 65 height 28
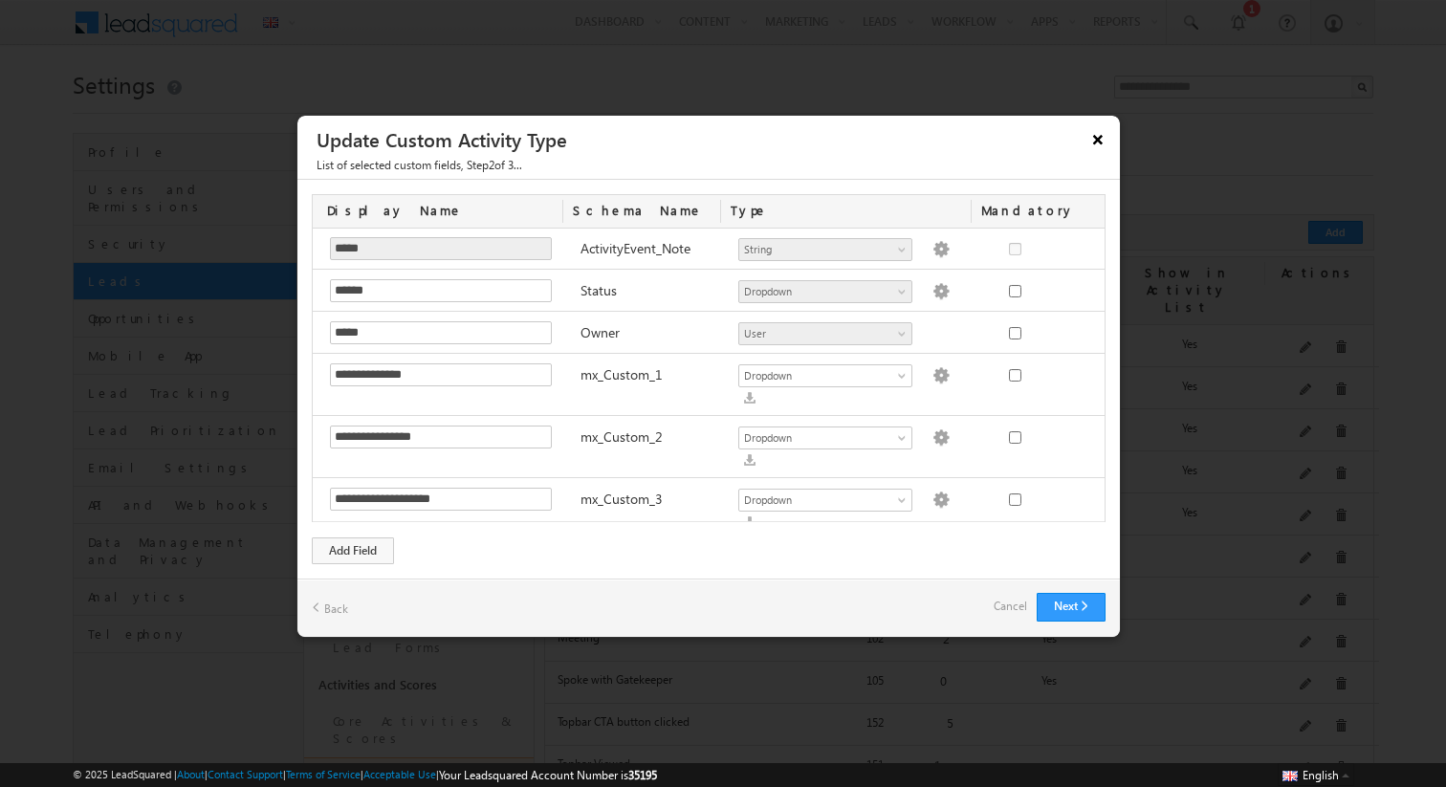
click at [1097, 142] on button "×" at bounding box center [1098, 138] width 31 height 33
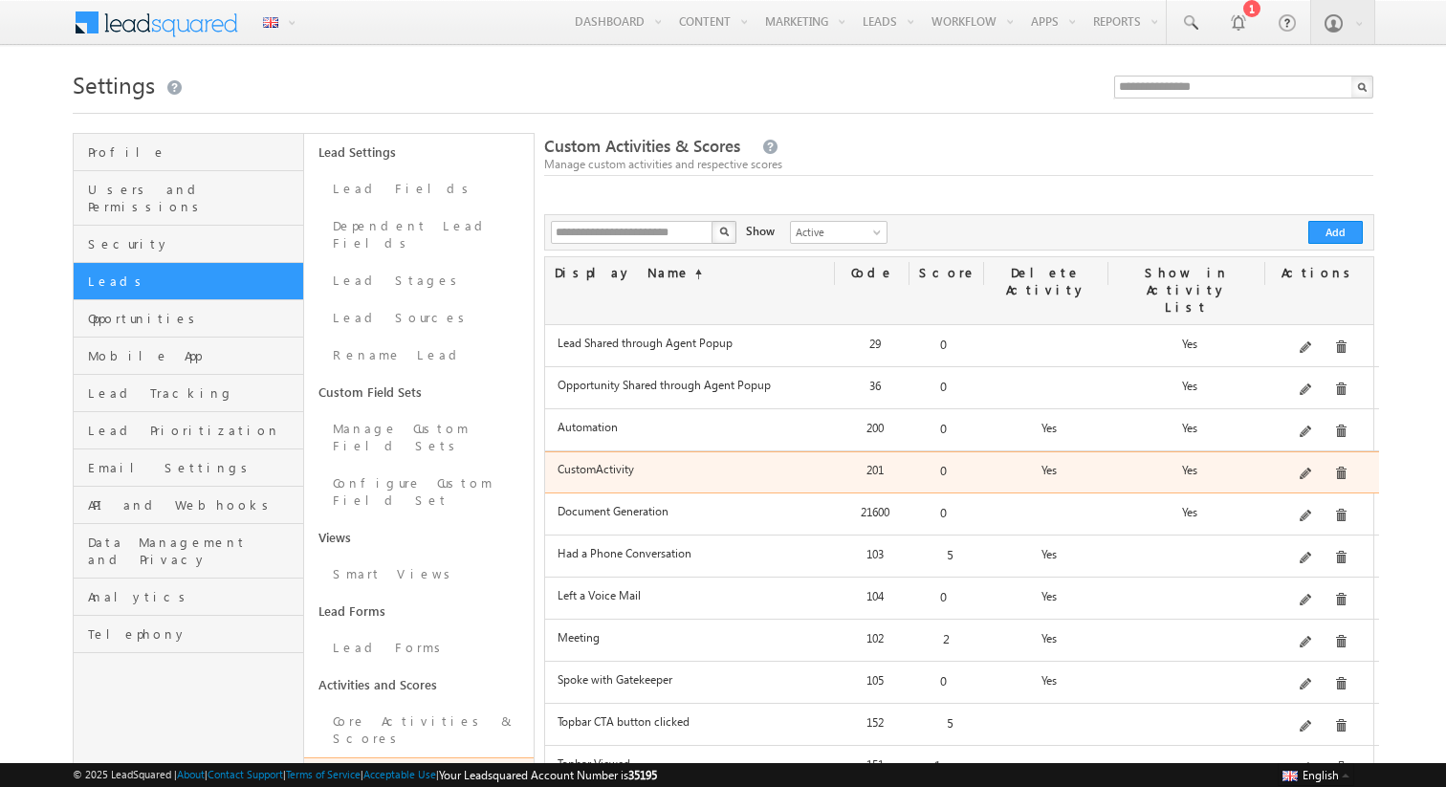
click at [1312, 468] on span at bounding box center [1307, 475] width 14 height 14
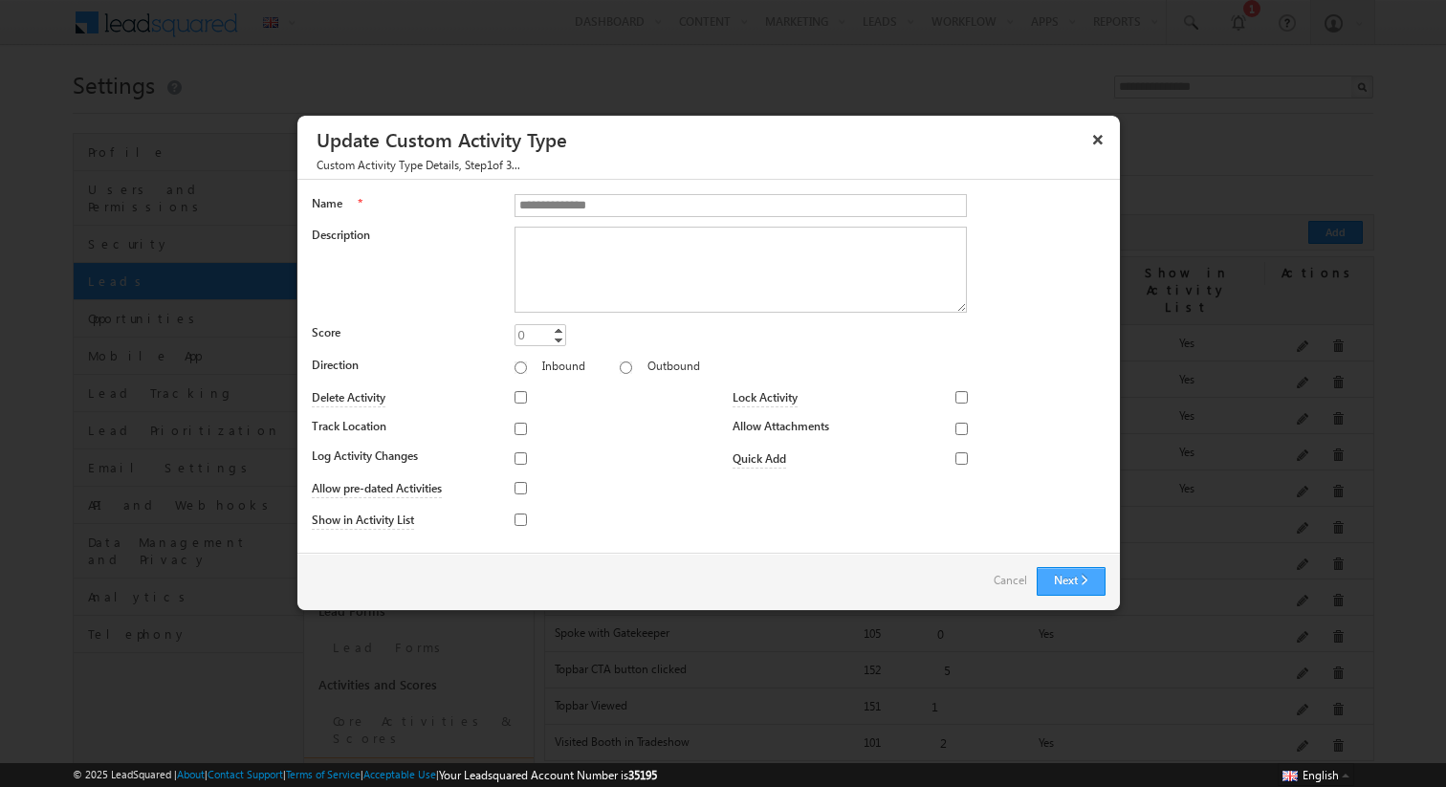
click at [1065, 579] on button "Next" at bounding box center [1071, 581] width 69 height 29
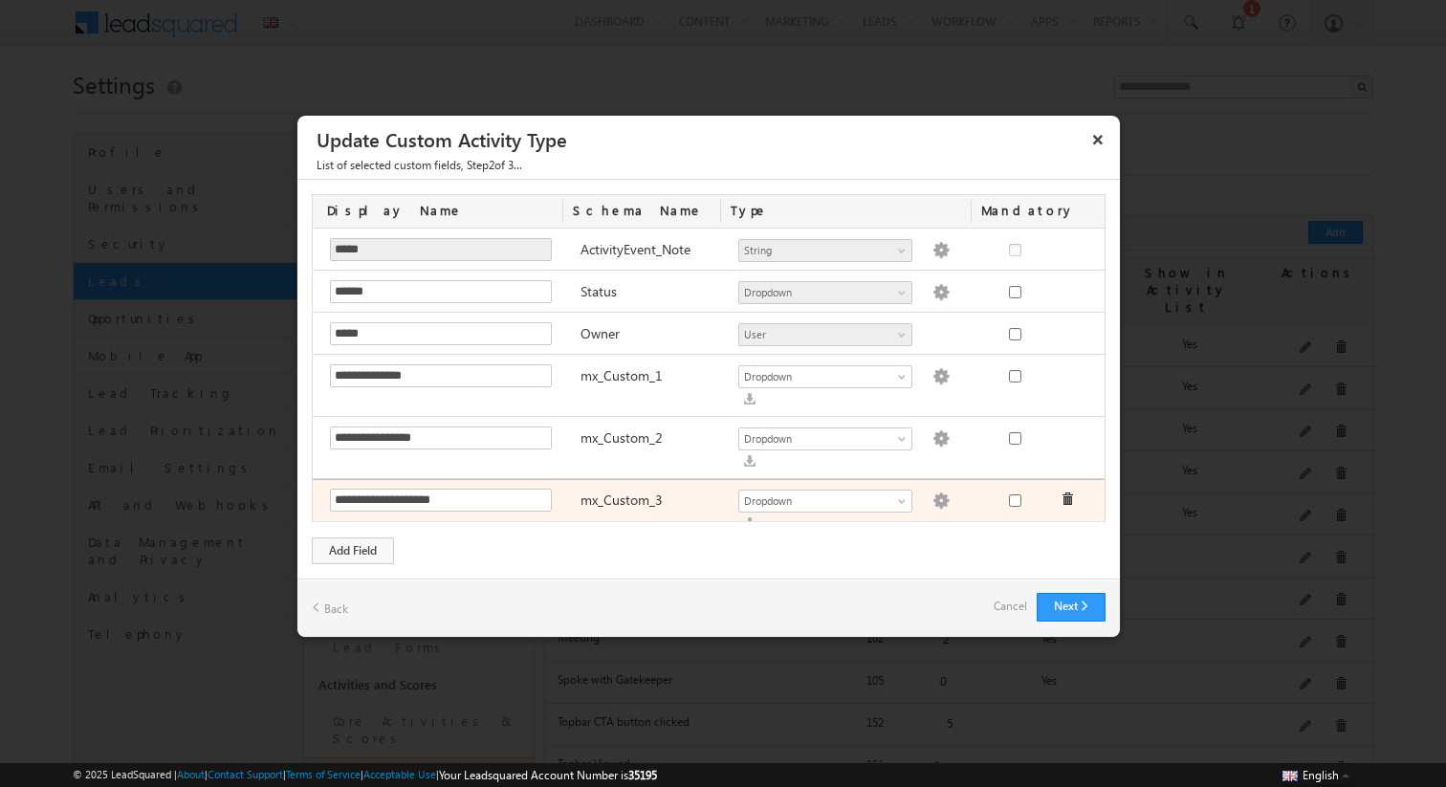
click at [932, 493] on img at bounding box center [940, 501] width 17 height 17
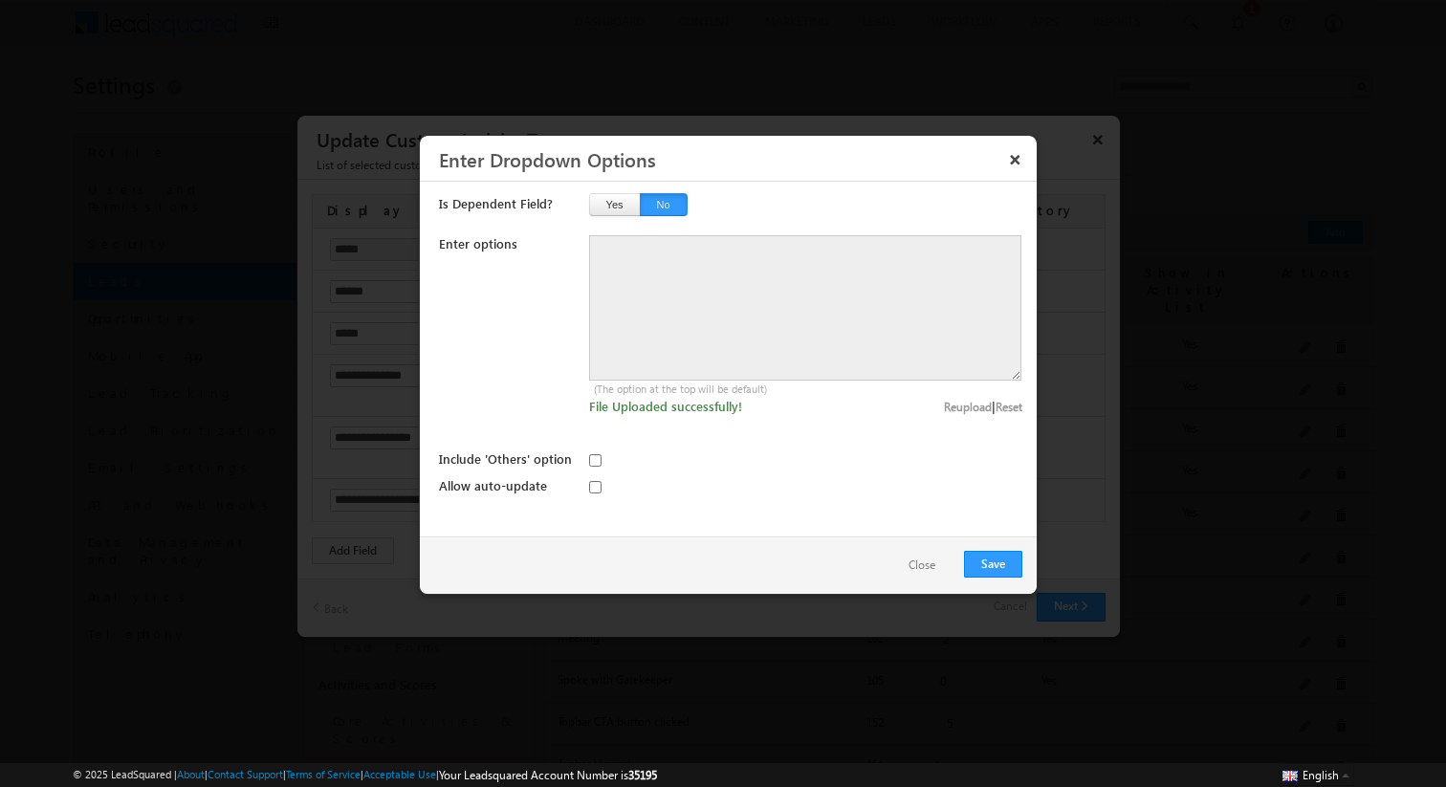
click at [924, 564] on button "Close" at bounding box center [921, 566] width 65 height 28
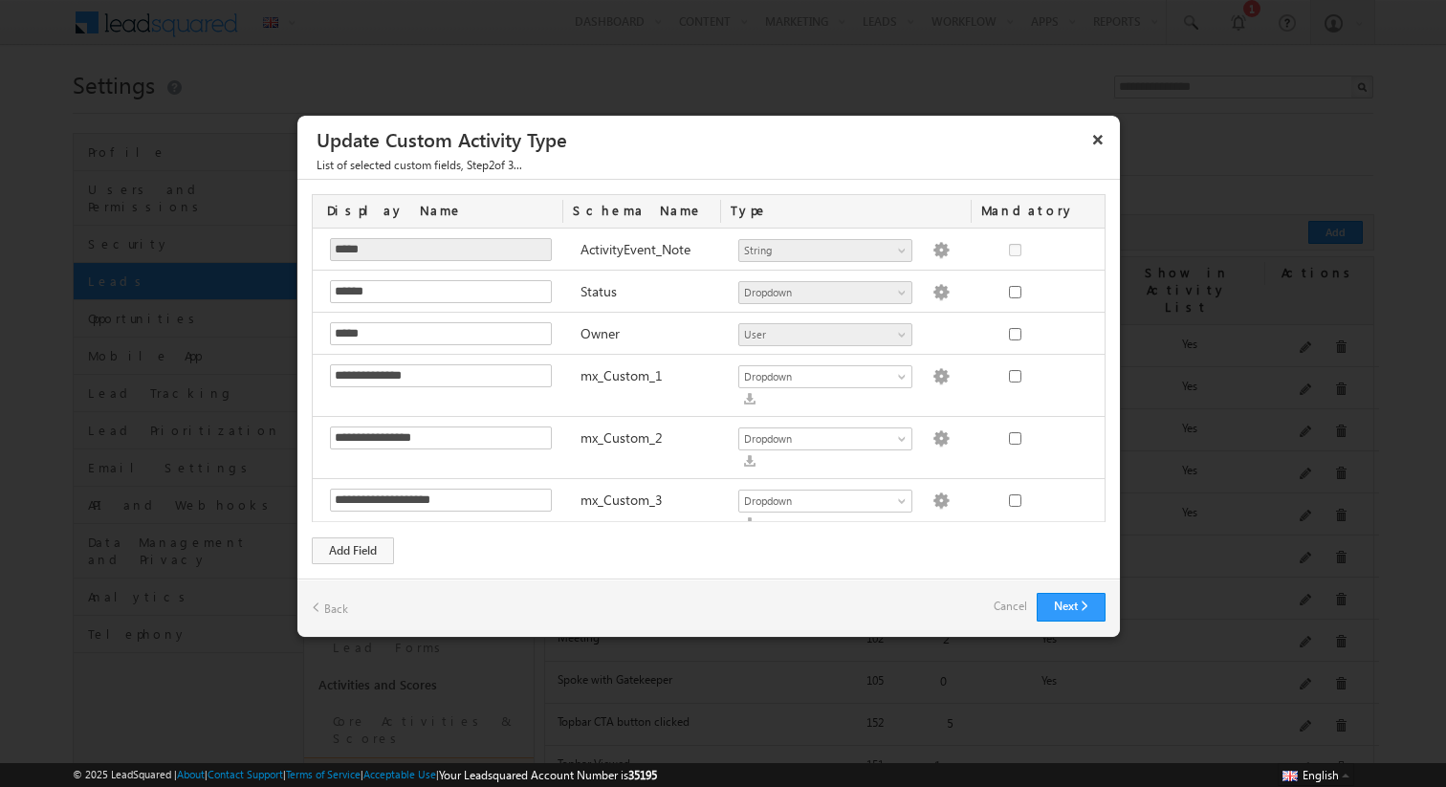
click at [932, 555] on img at bounding box center [940, 563] width 17 height 17
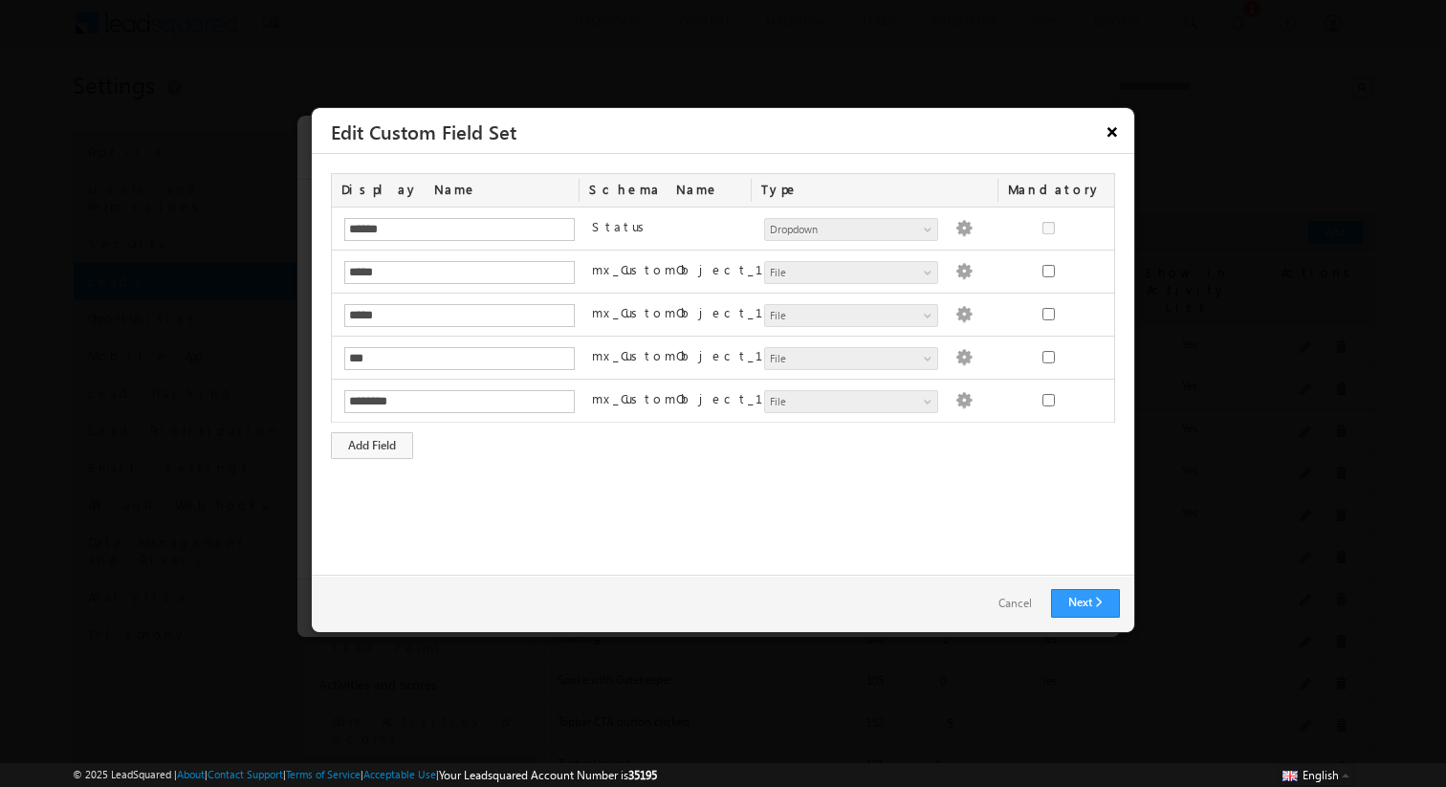
click at [1105, 129] on button "×" at bounding box center [1112, 131] width 31 height 33
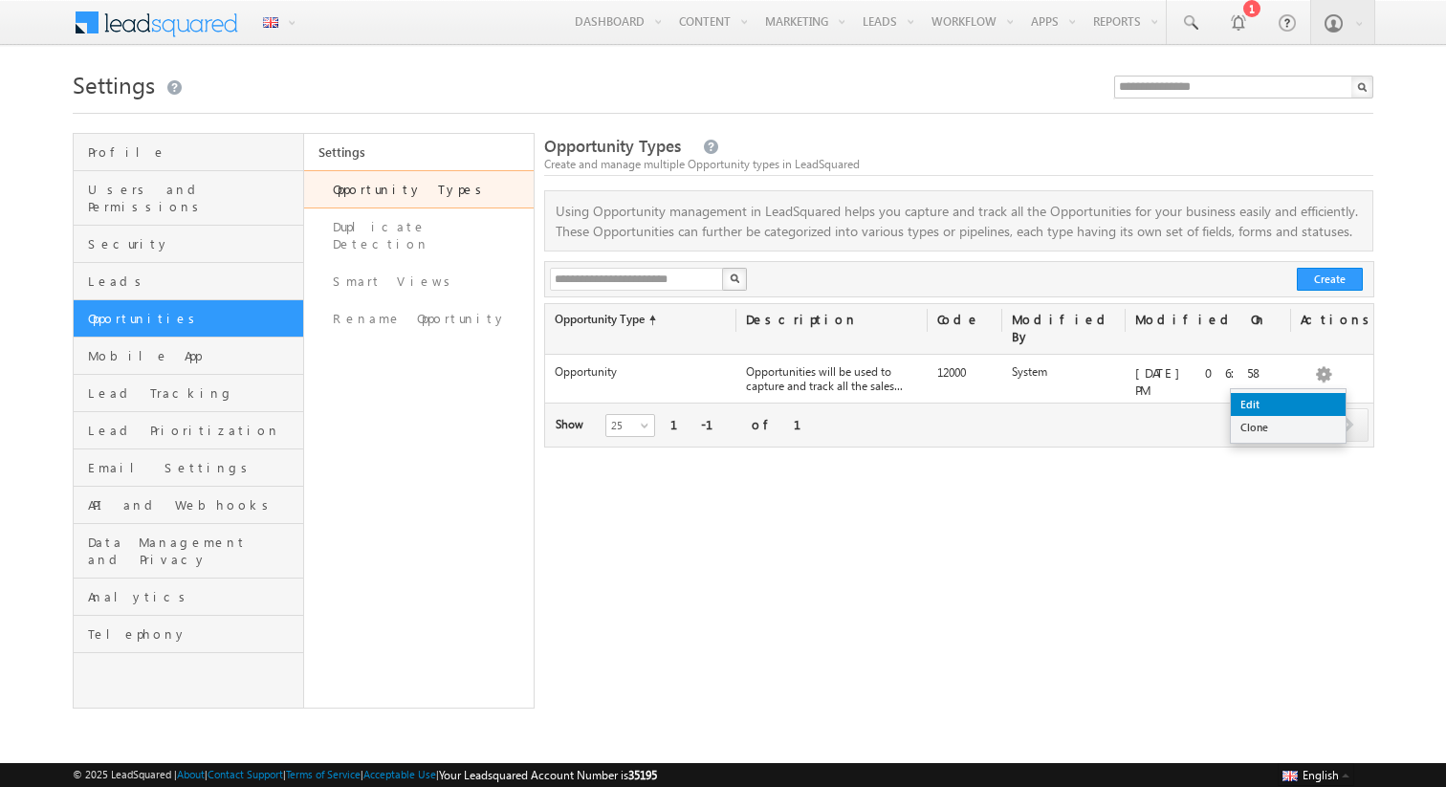
click at [1270, 406] on link "Edit" at bounding box center [1288, 404] width 115 height 23
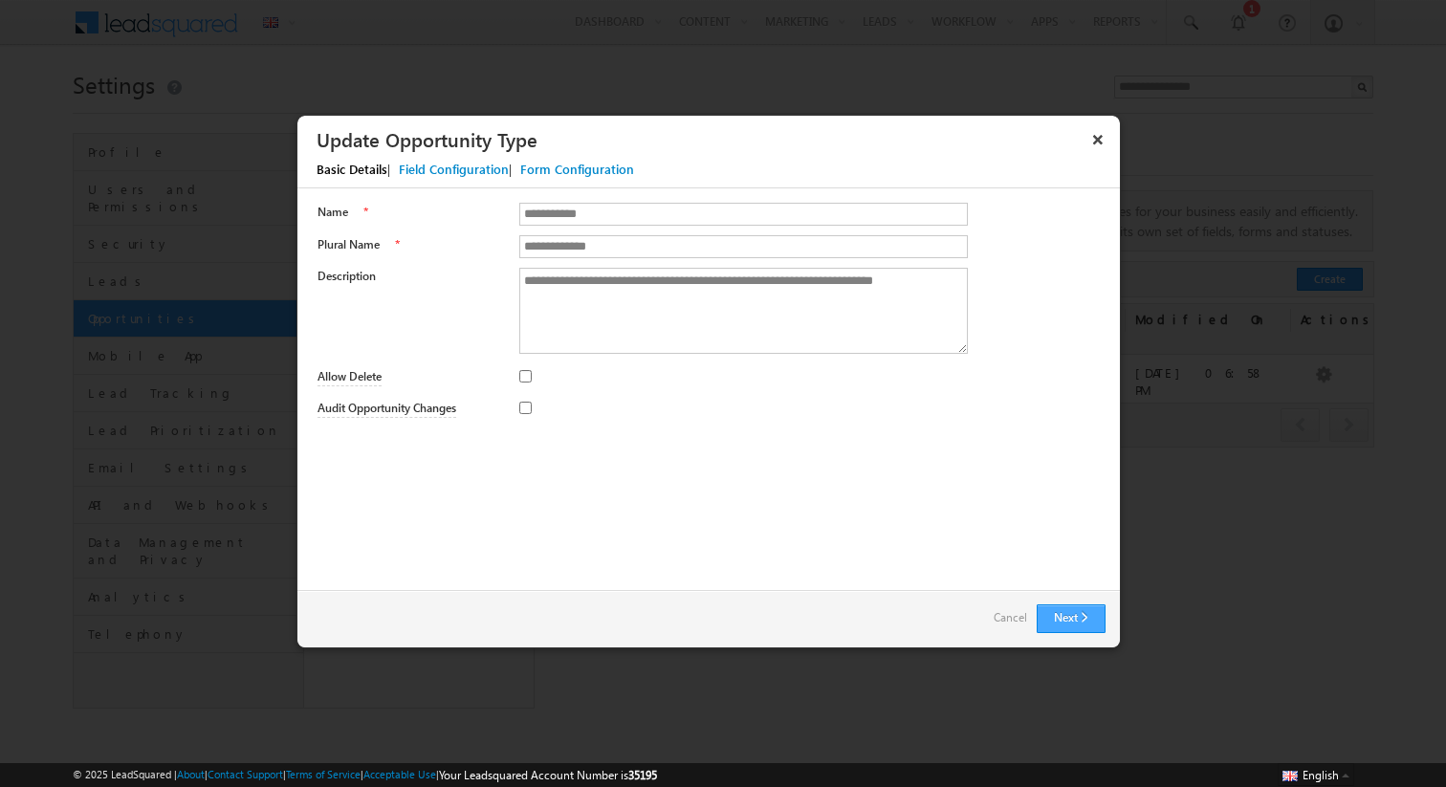
click at [1047, 609] on button "Next" at bounding box center [1071, 618] width 69 height 29
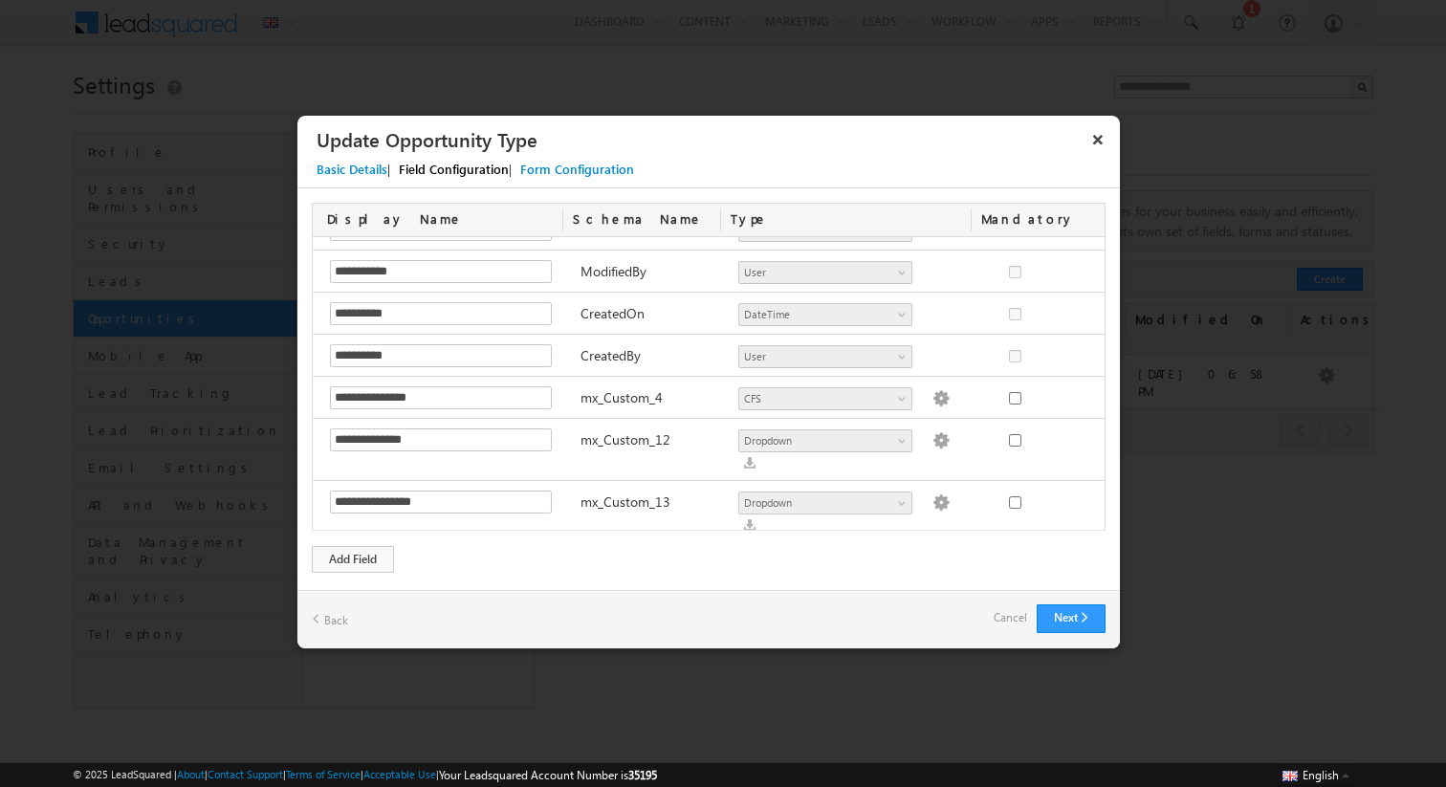
scroll to position [548, 0]
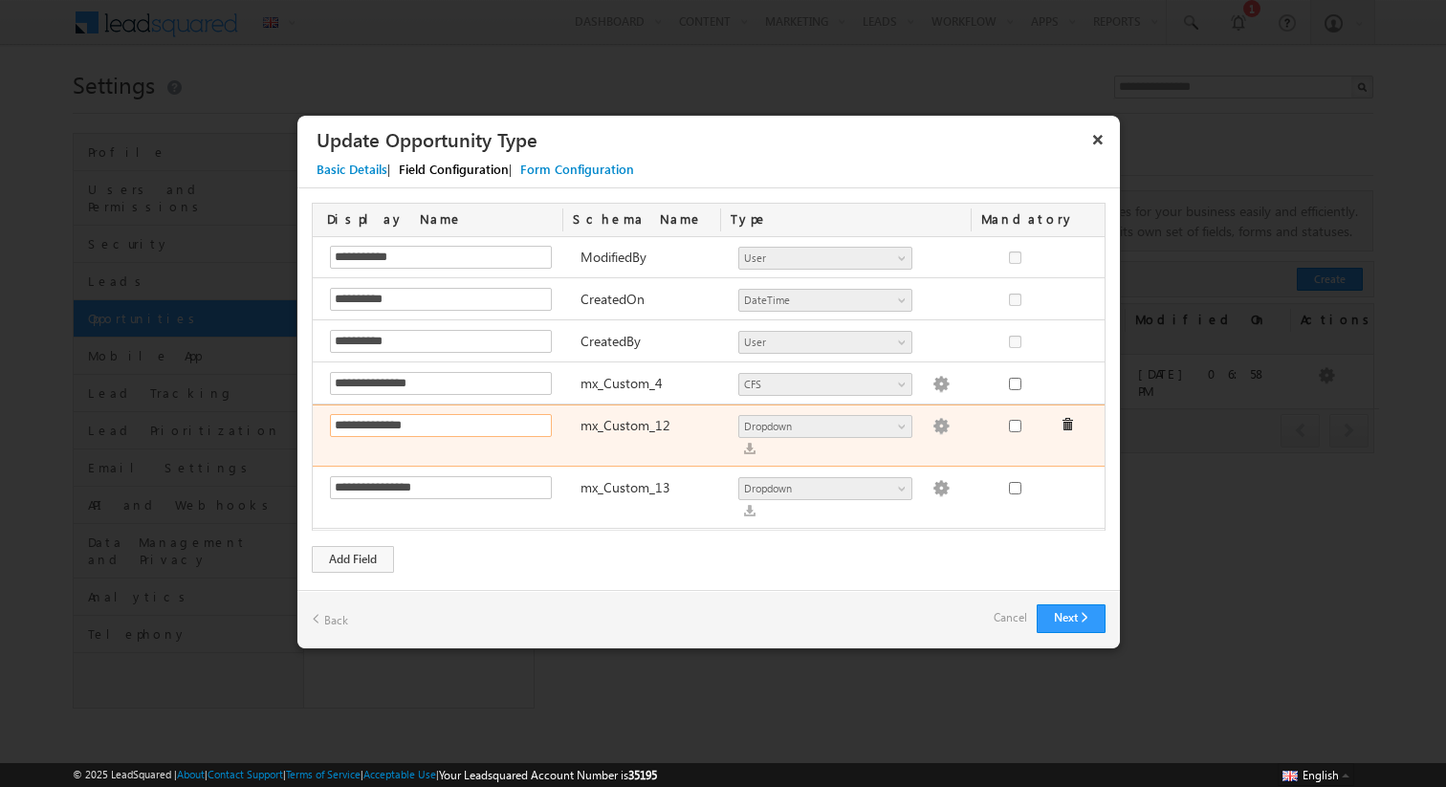
click at [450, 427] on input "**********" at bounding box center [441, 425] width 222 height 23
click at [932, 428] on img at bounding box center [940, 426] width 17 height 17
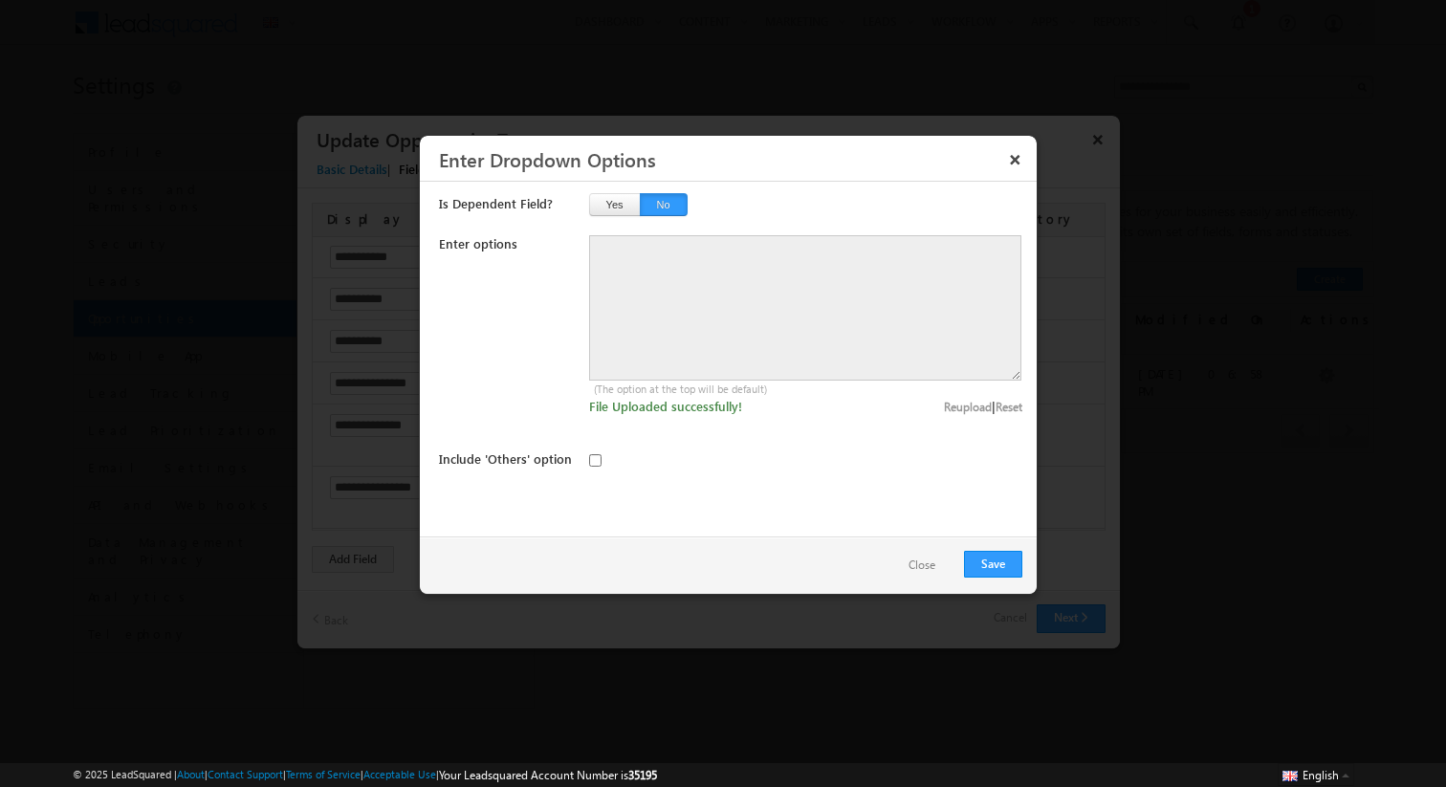
click at [923, 565] on button "Close" at bounding box center [921, 566] width 65 height 28
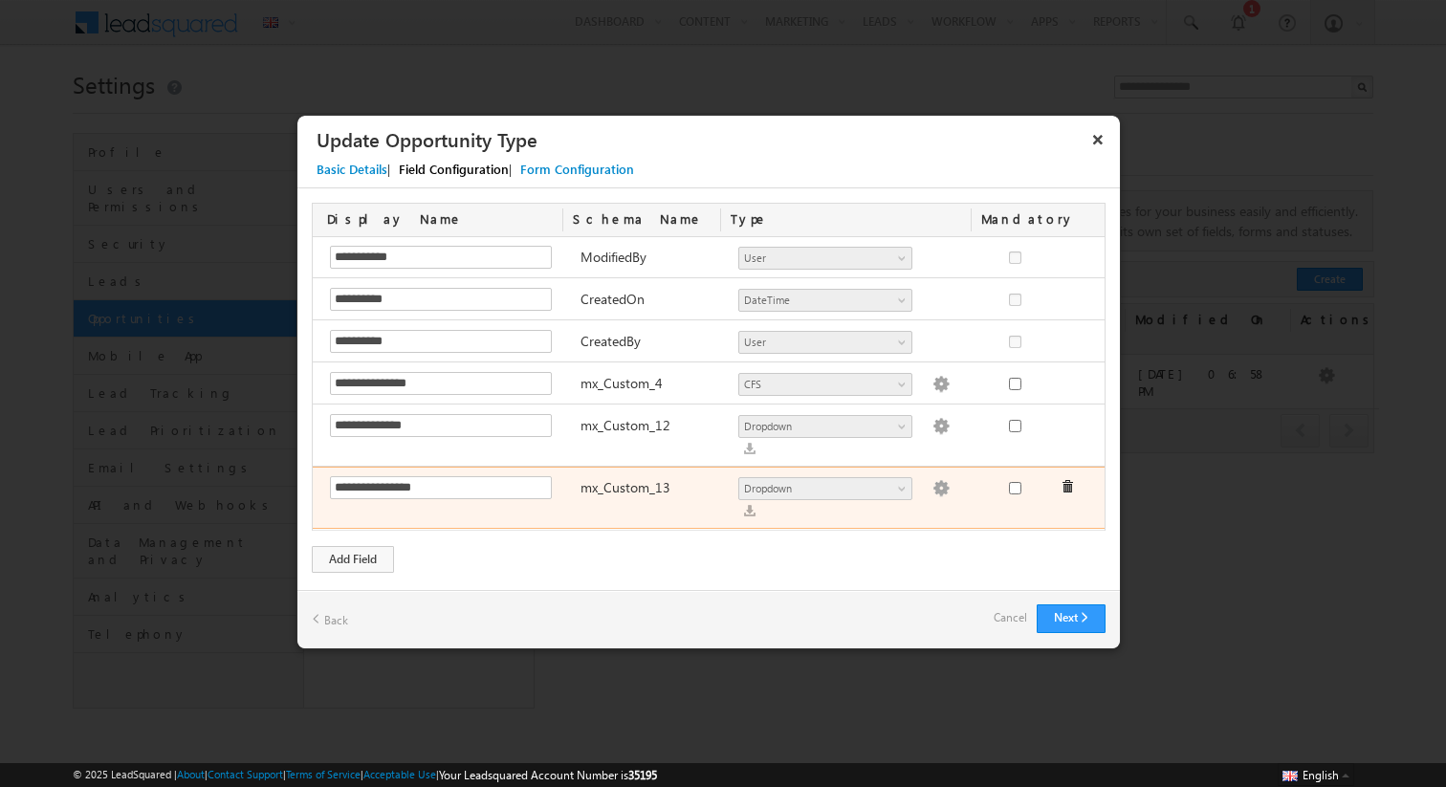
click at [932, 480] on img at bounding box center [940, 488] width 17 height 17
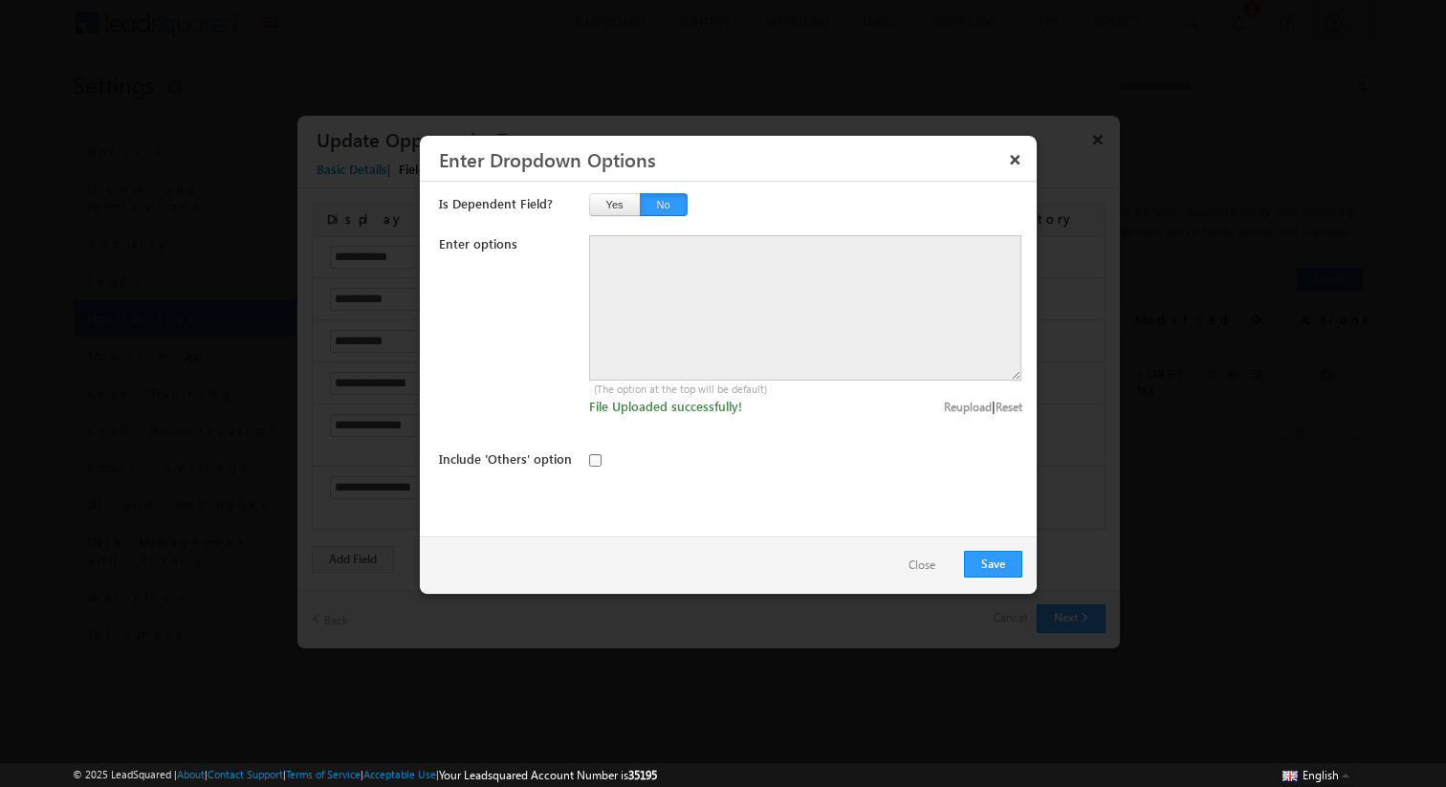
click at [929, 558] on button "Close" at bounding box center [921, 566] width 65 height 28
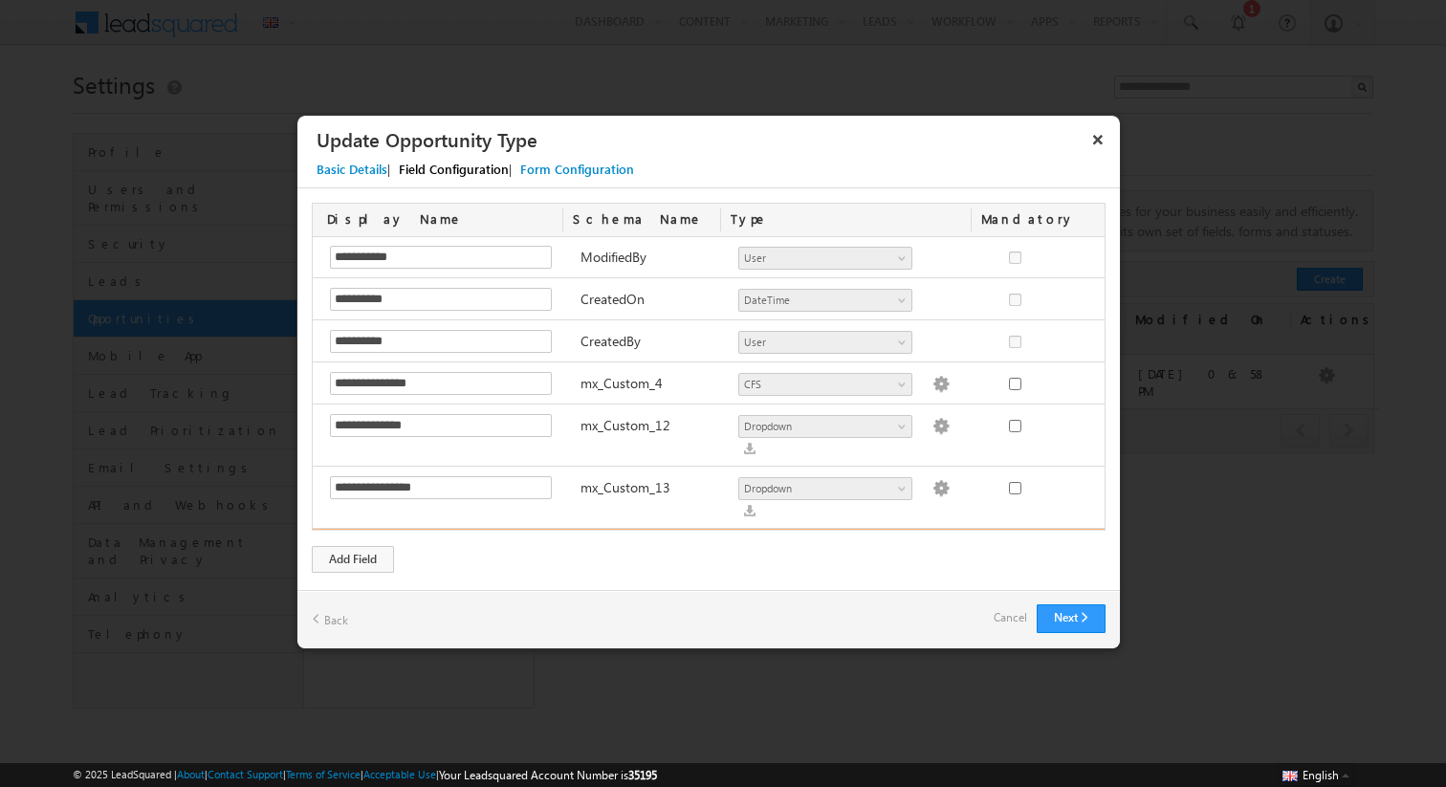
click at [932, 542] on img at bounding box center [940, 550] width 17 height 17
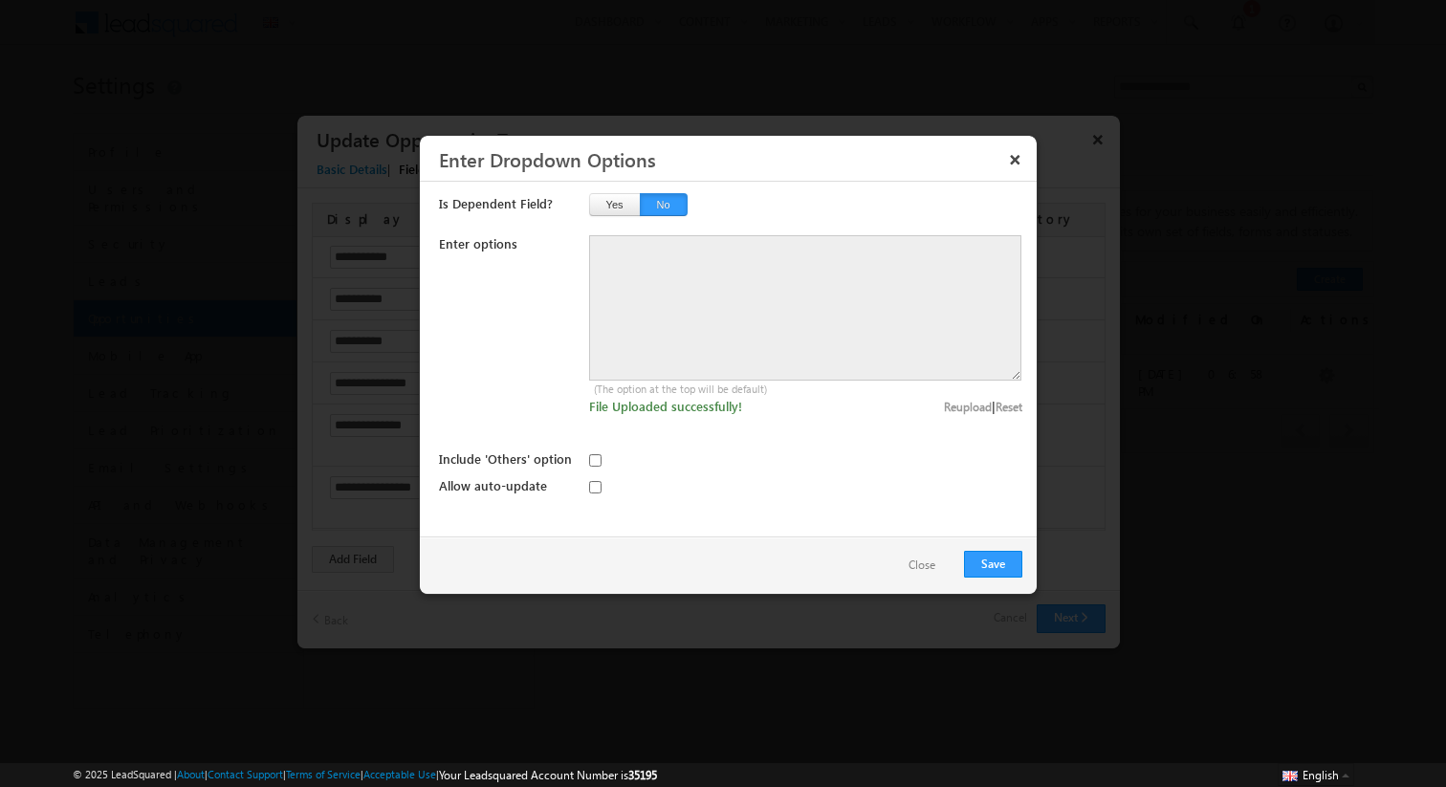
click at [921, 558] on button "Close" at bounding box center [921, 566] width 65 height 28
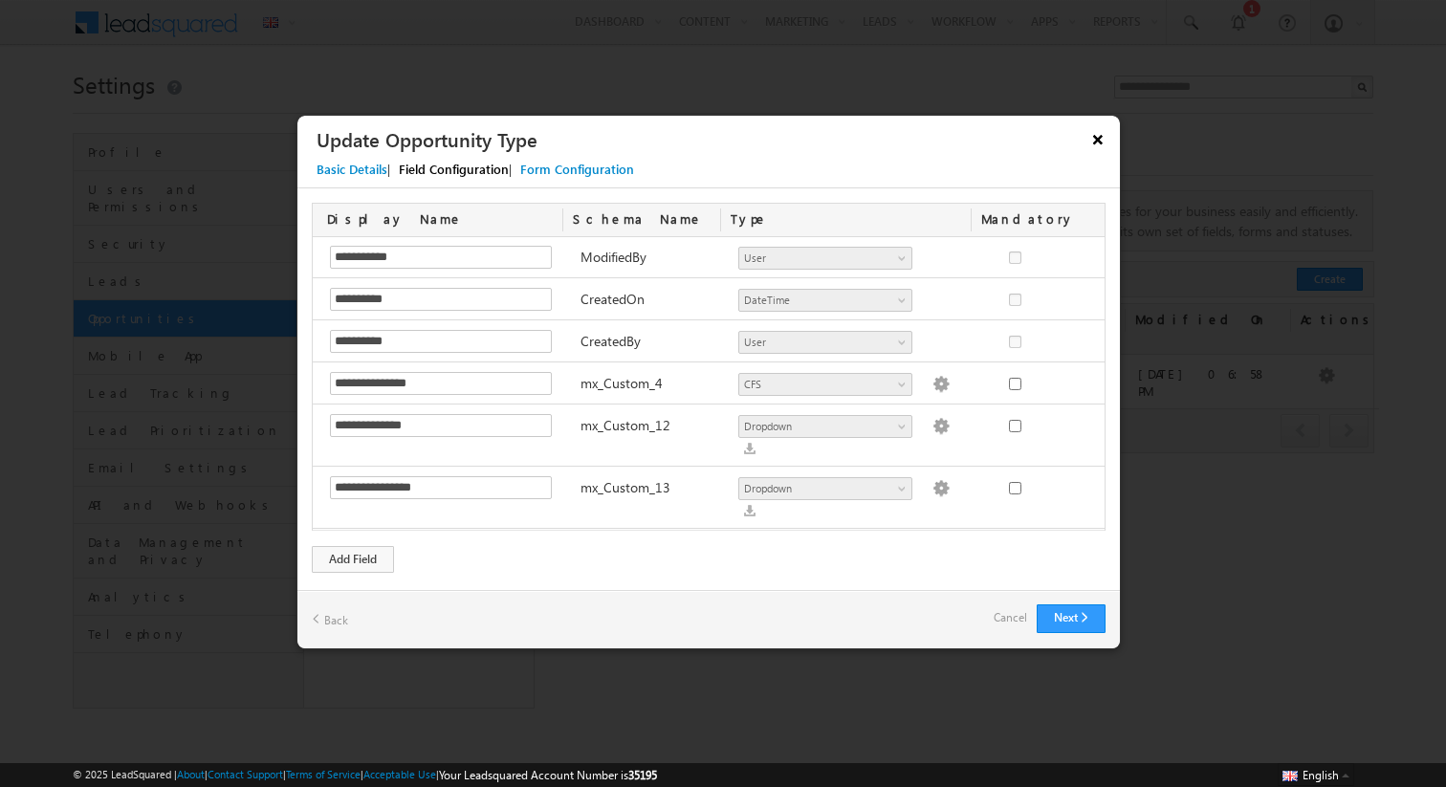
click at [1104, 147] on button "×" at bounding box center [1098, 138] width 31 height 33
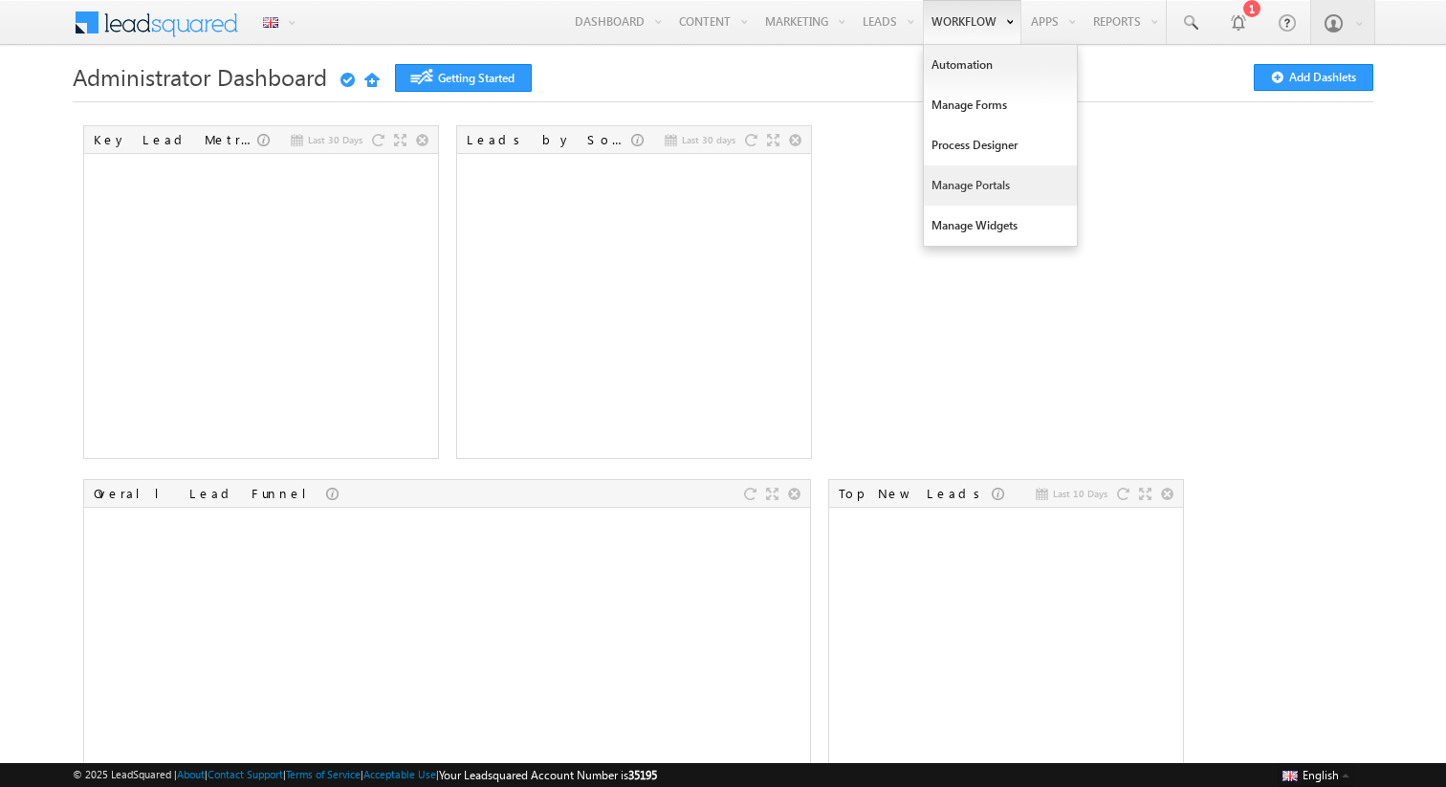
click at [975, 186] on link "Manage Portals" at bounding box center [1000, 185] width 153 height 40
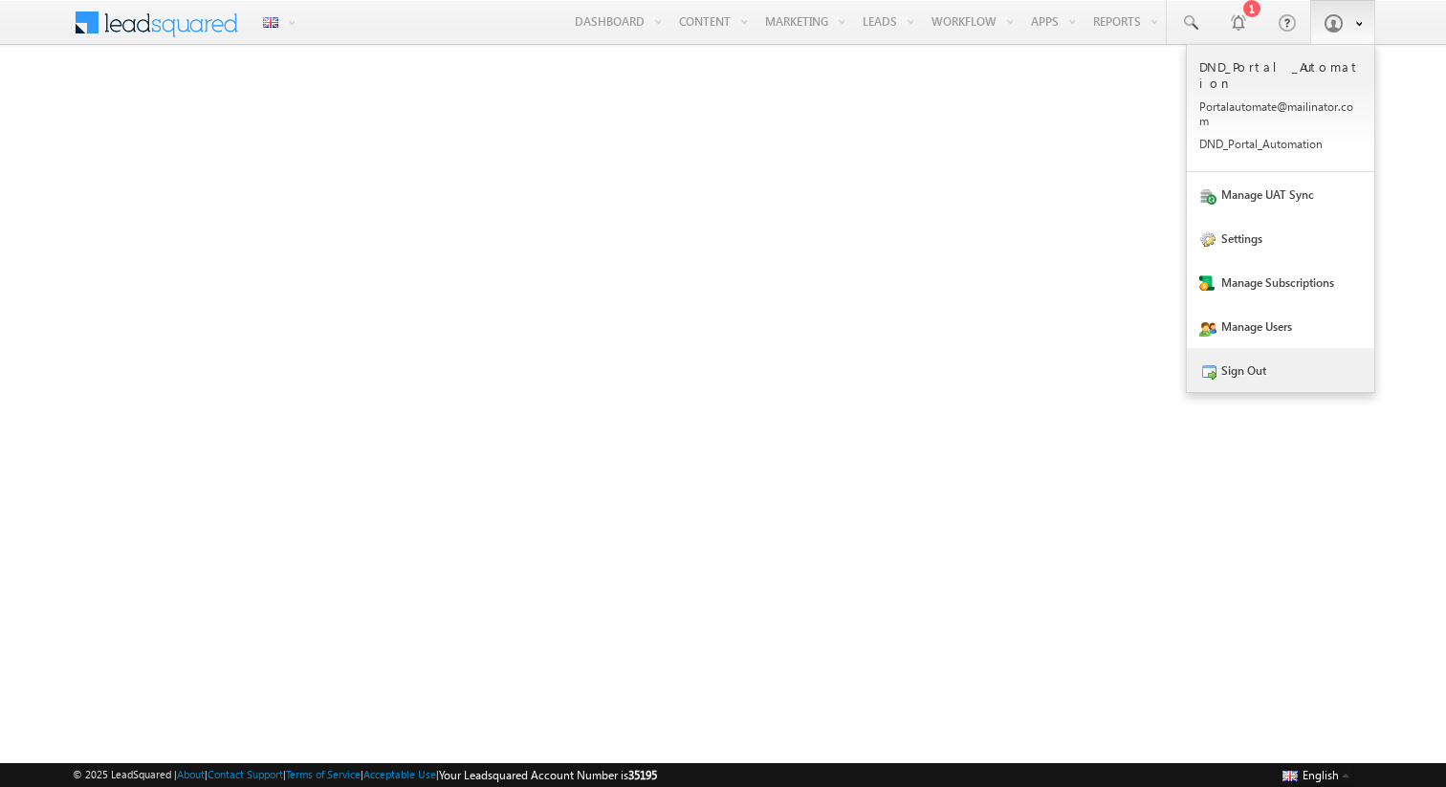
click at [1222, 356] on link "Sign Out" at bounding box center [1280, 370] width 187 height 44
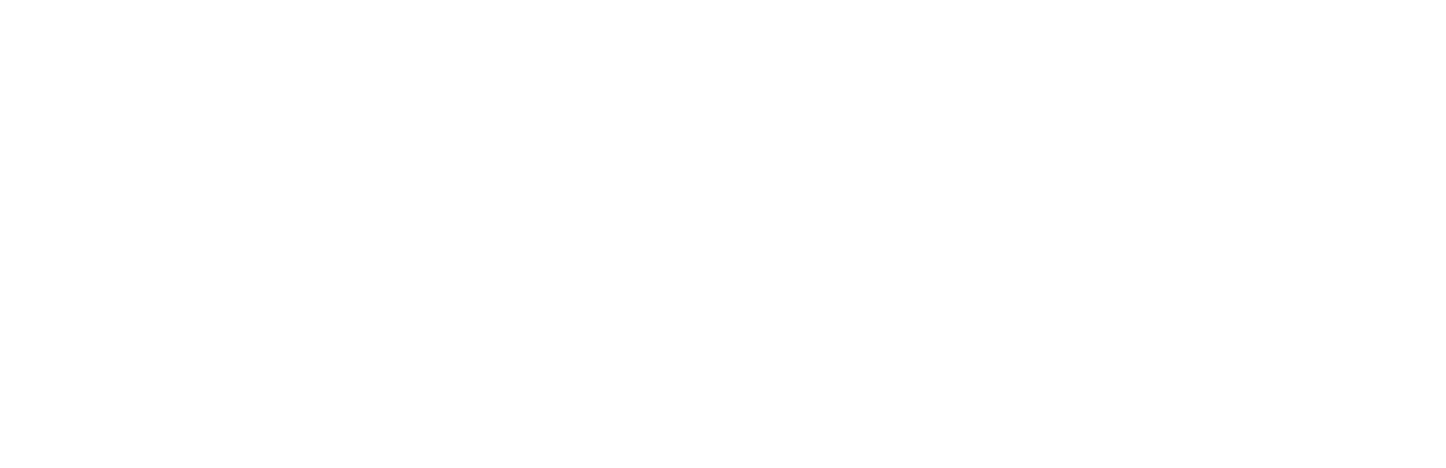
scroll to position [11, 0]
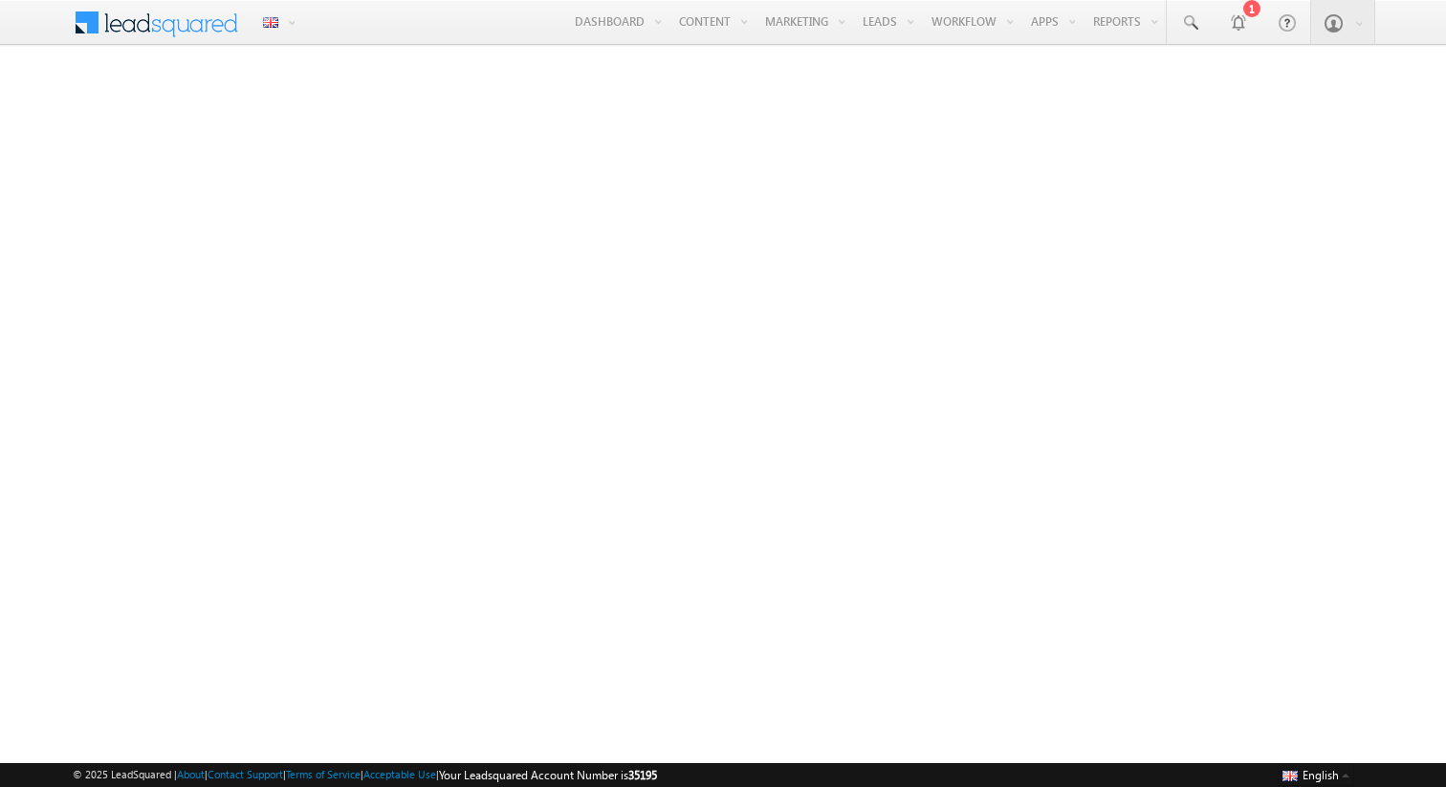
click at [657, 353] on span "35195" at bounding box center [642, 775] width 29 height 14
copy span "35195"
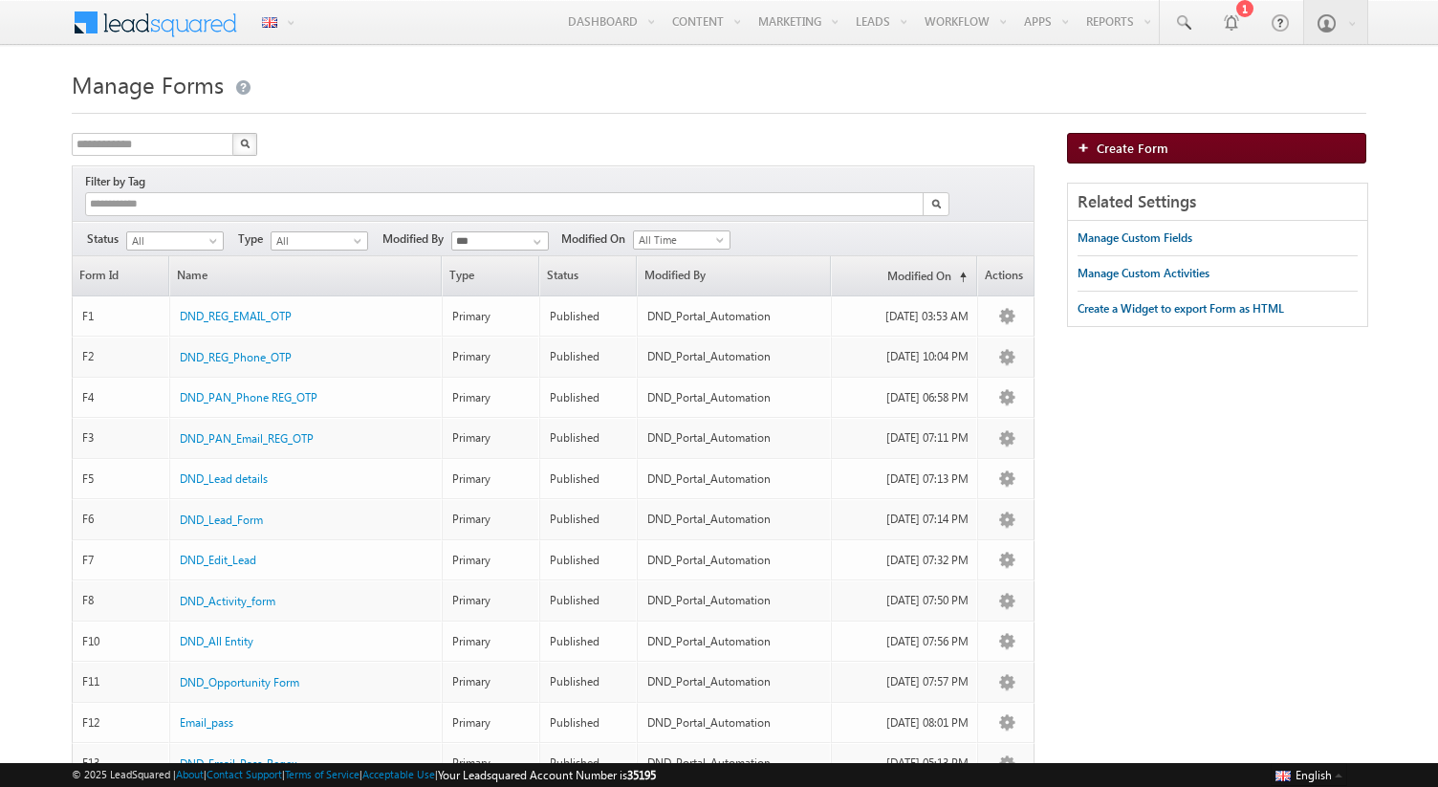
click at [1085, 150] on img at bounding box center [1087, 147] width 19 height 11
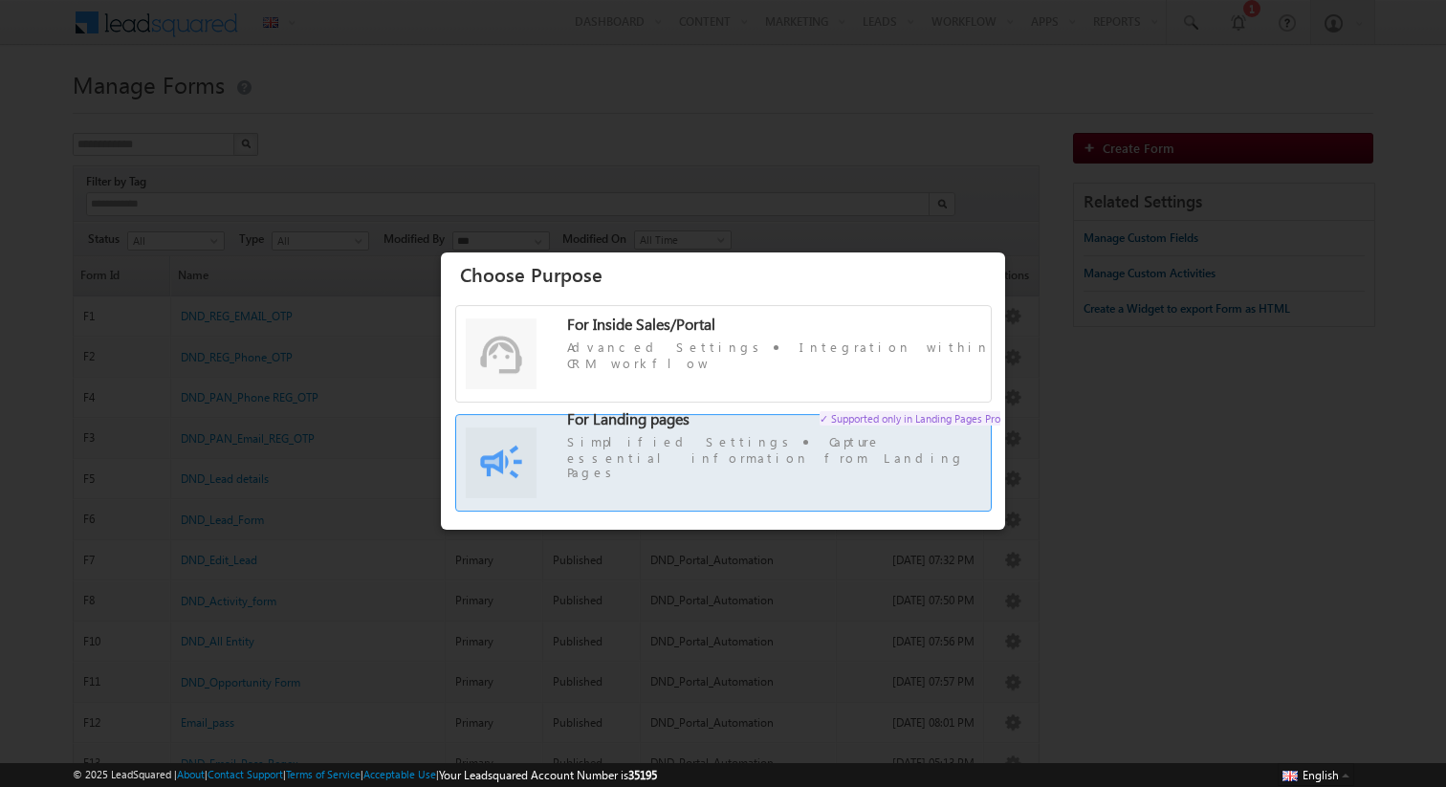
click at [645, 475] on span "Simplified Settings Capture essential information from Landing Pages" at bounding box center [783, 456] width 433 height 46
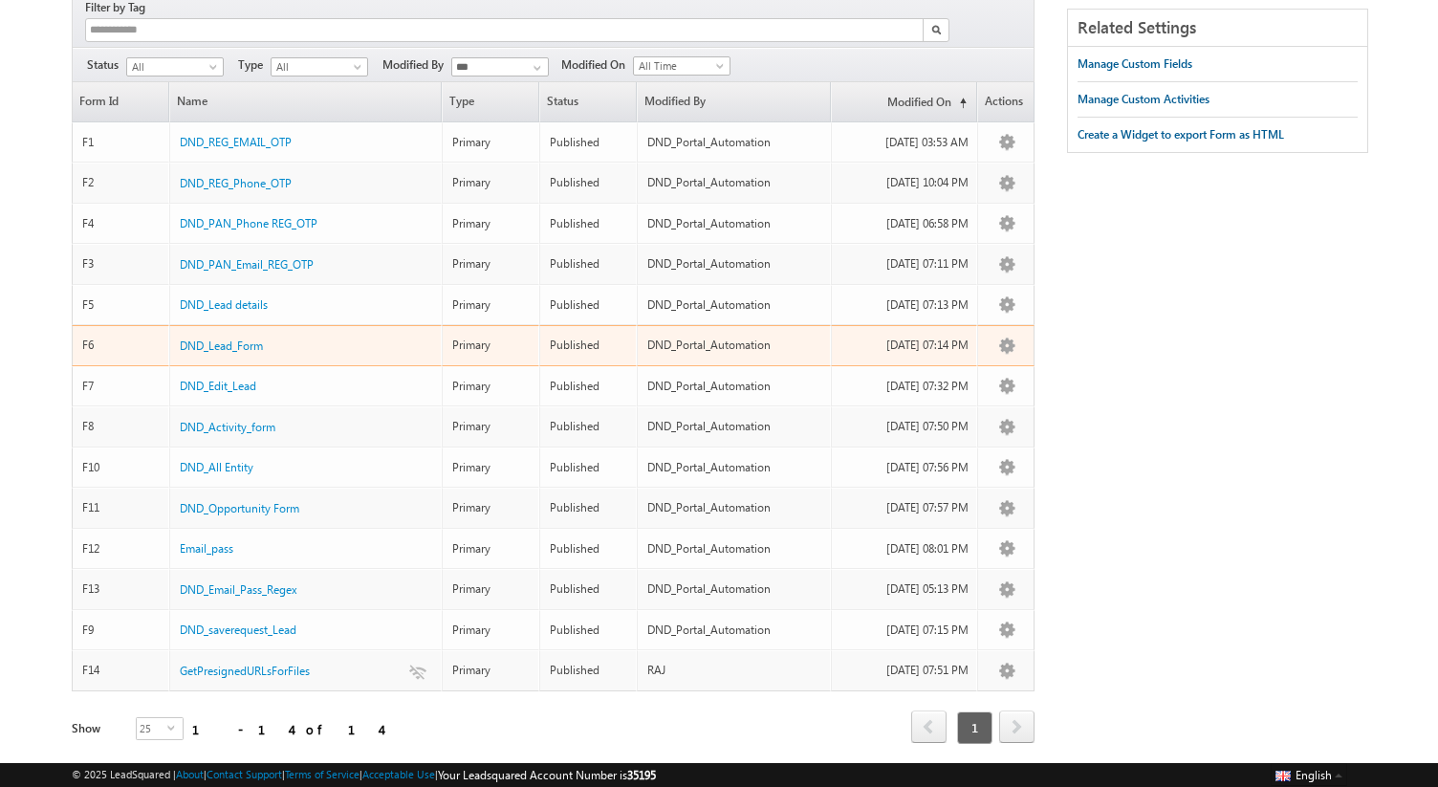
scroll to position [213, 0]
